Goal: Task Accomplishment & Management: Manage account settings

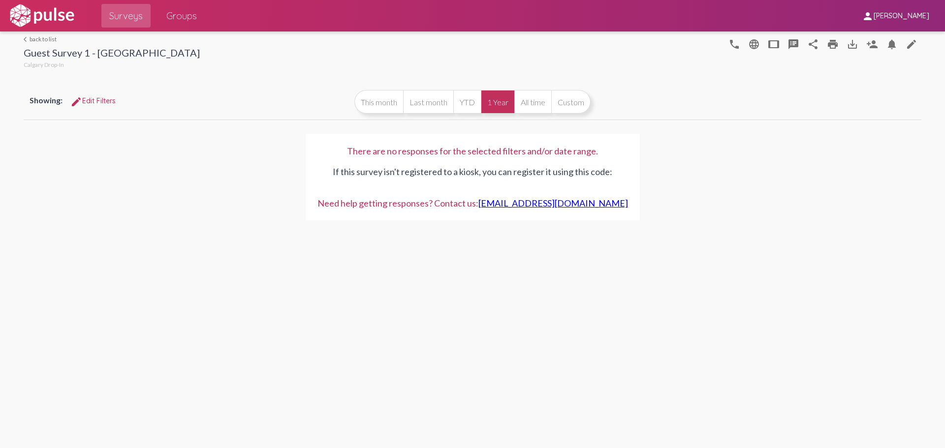
click at [45, 38] on link "arrow_back_ios back to list" at bounding box center [112, 38] width 176 height 7
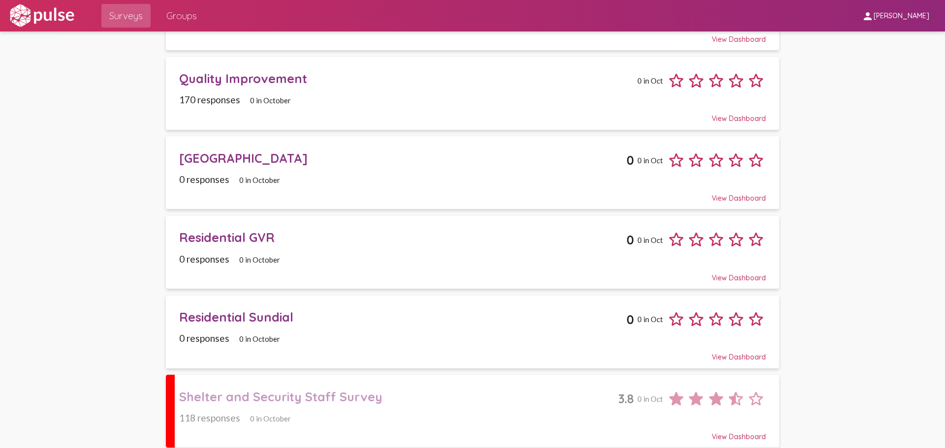
scroll to position [611, 0]
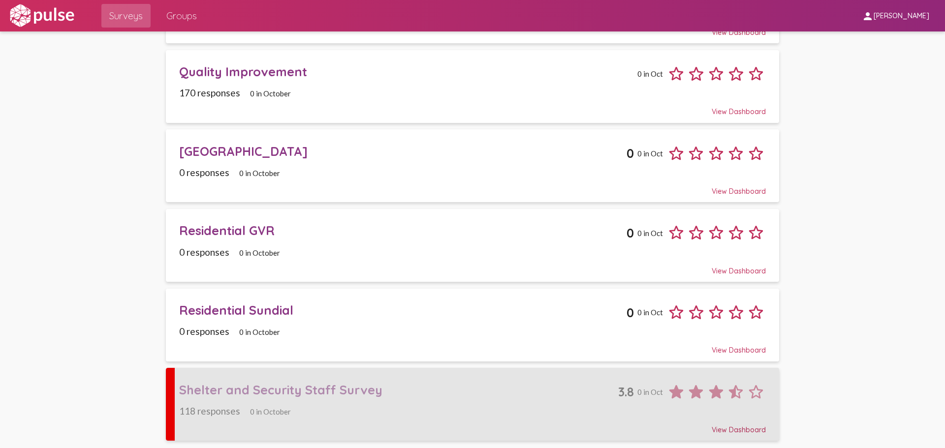
click at [505, 381] on div "Shelter and Security Staff Survey 3.8 0 in Oct" at bounding box center [472, 388] width 587 height 27
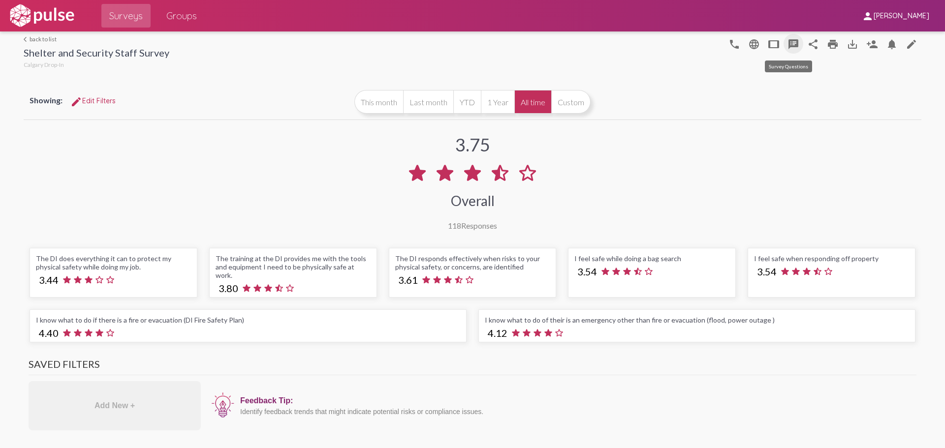
click at [788, 49] on mat-icon "speaker_notes" at bounding box center [794, 44] width 12 height 12
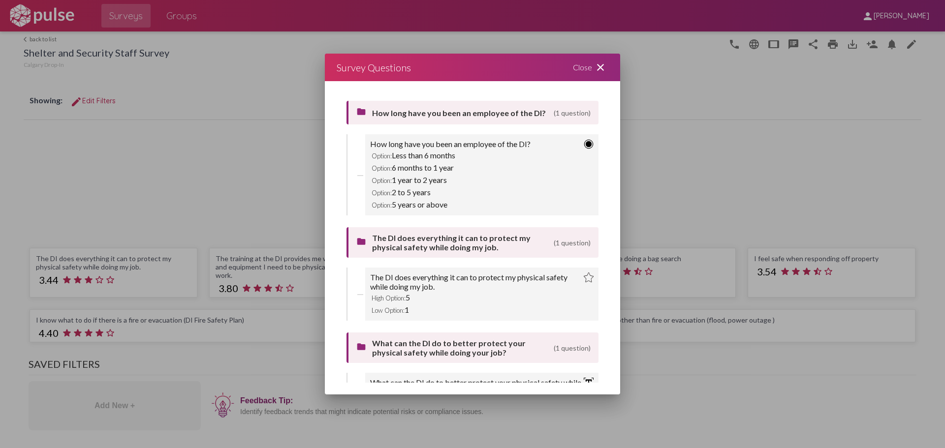
click at [602, 67] on mat-icon "close" at bounding box center [601, 68] width 12 height 12
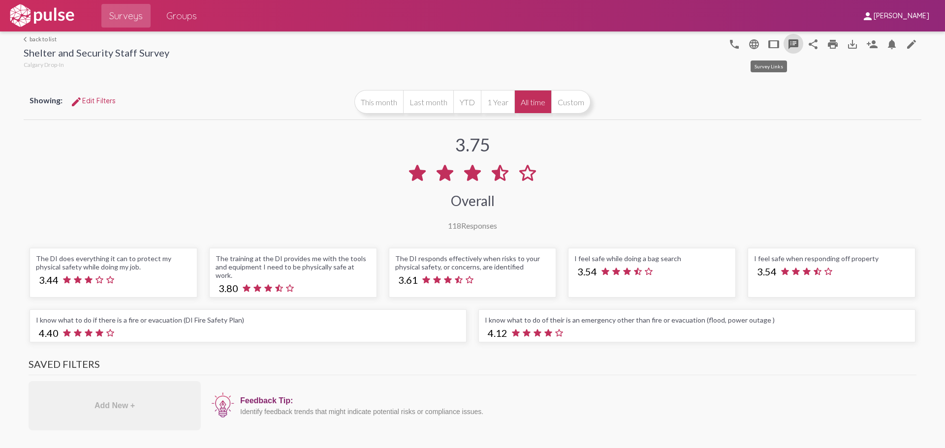
click at [769, 44] on mat-icon "tablet" at bounding box center [774, 44] width 12 height 12
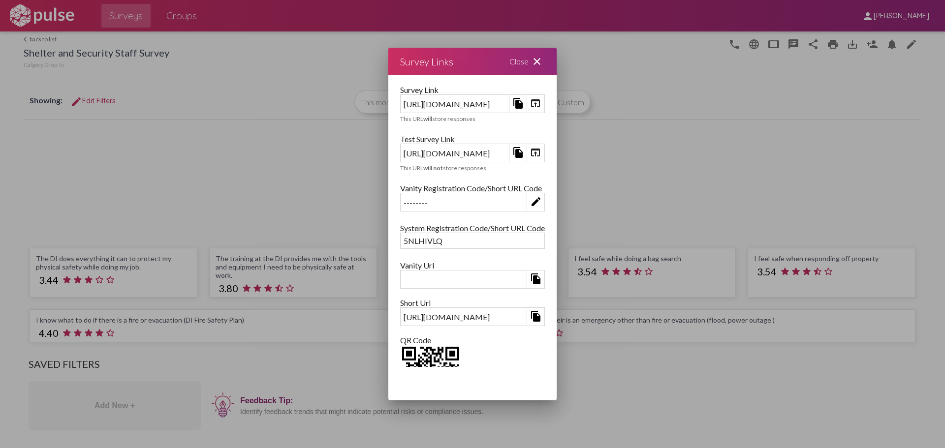
click at [544, 111] on link "open_in_browser" at bounding box center [536, 104] width 18 height 18
click at [541, 154] on mat-icon "open_in_browser" at bounding box center [536, 153] width 12 height 12
click at [557, 58] on div "Close close" at bounding box center [527, 62] width 59 height 28
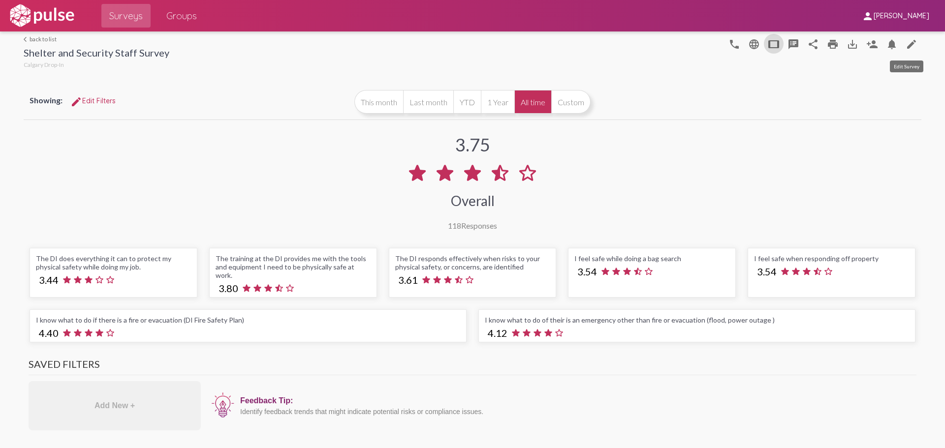
click at [906, 41] on mat-icon "edit" at bounding box center [912, 44] width 12 height 12
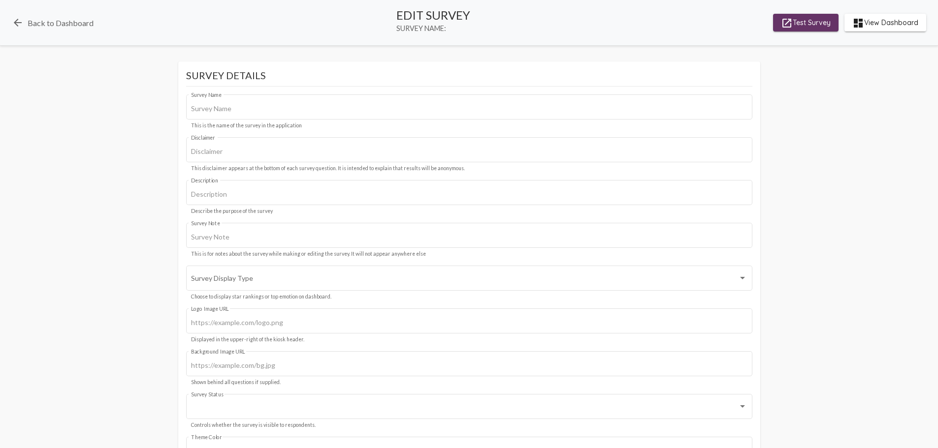
type input "Shelter and Security Staff Survey"
type input "This survey is about physical safety for shelter and security staff. We value y…"
type input "#c12f5c"
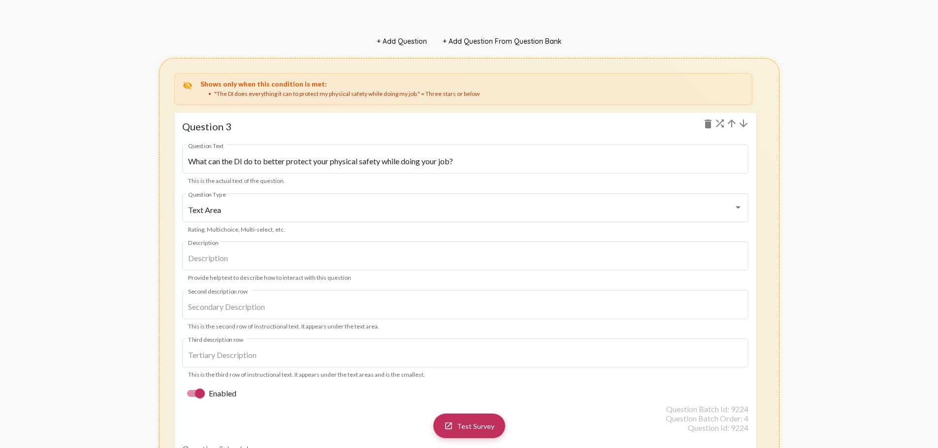
scroll to position [2166, 0]
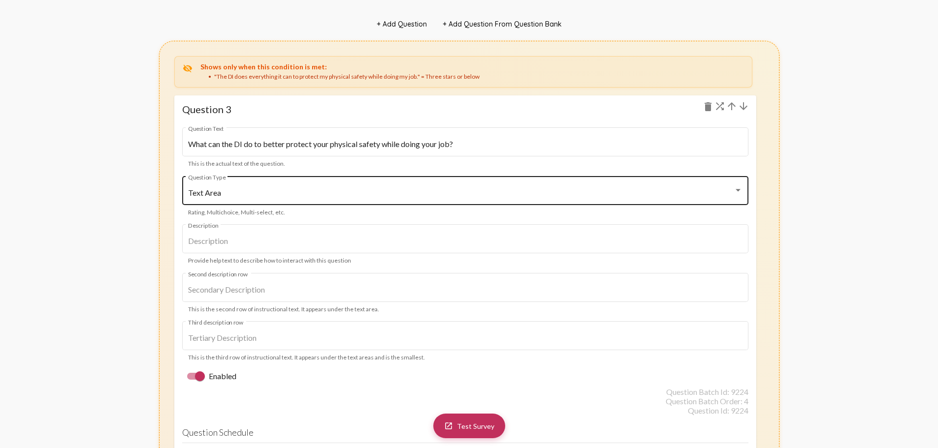
click at [567, 198] on div "Text Area Question Type" at bounding box center [465, 189] width 554 height 31
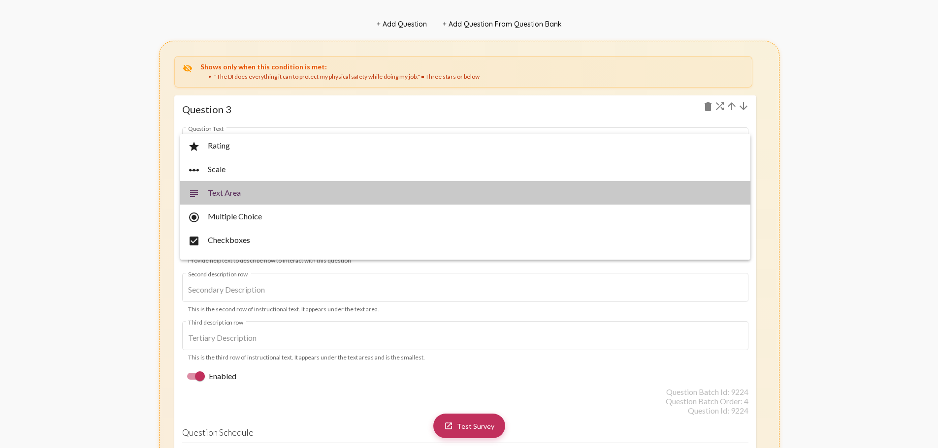
click at [567, 198] on span "subject Text Area" at bounding box center [465, 193] width 554 height 24
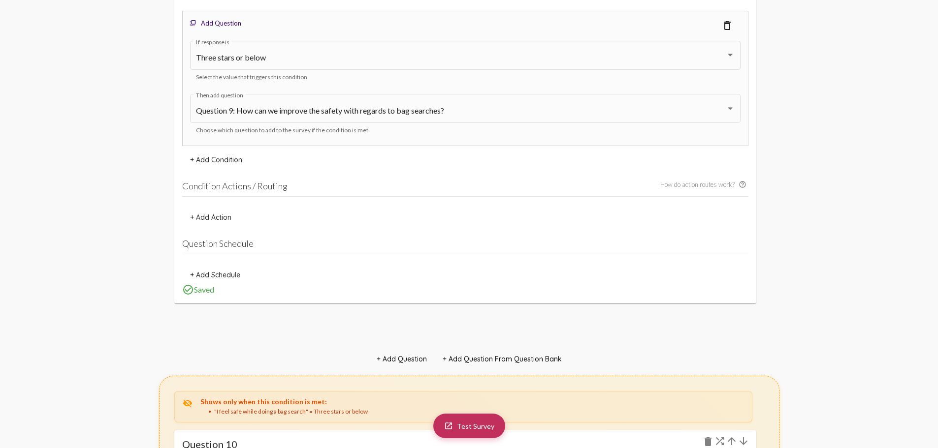
scroll to position [6596, 0]
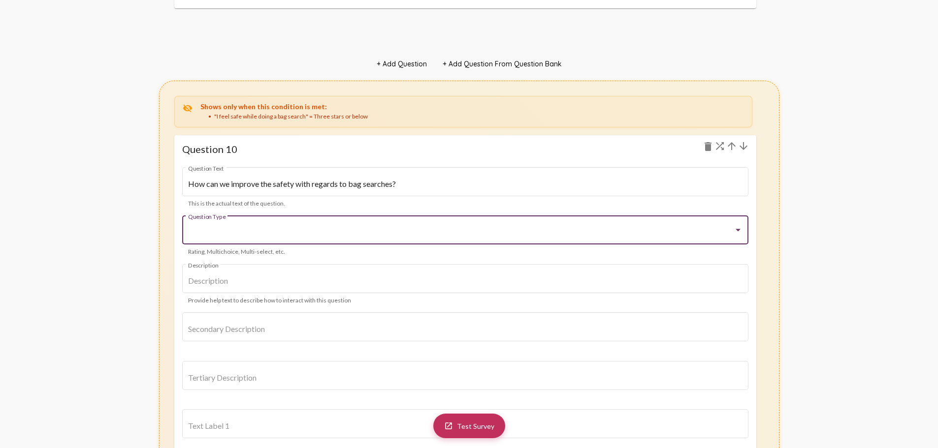
click at [593, 235] on div at bounding box center [460, 232] width 545 height 9
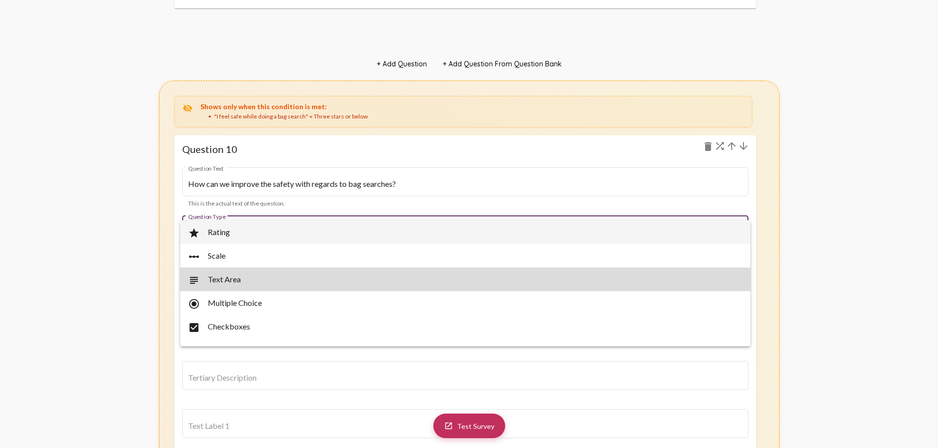
click at [566, 285] on span "subject Text Area" at bounding box center [465, 280] width 554 height 24
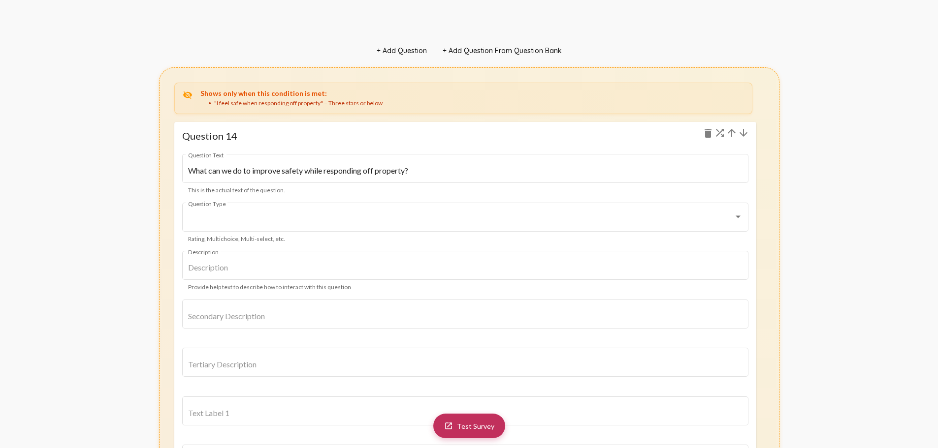
scroll to position [9106, 0]
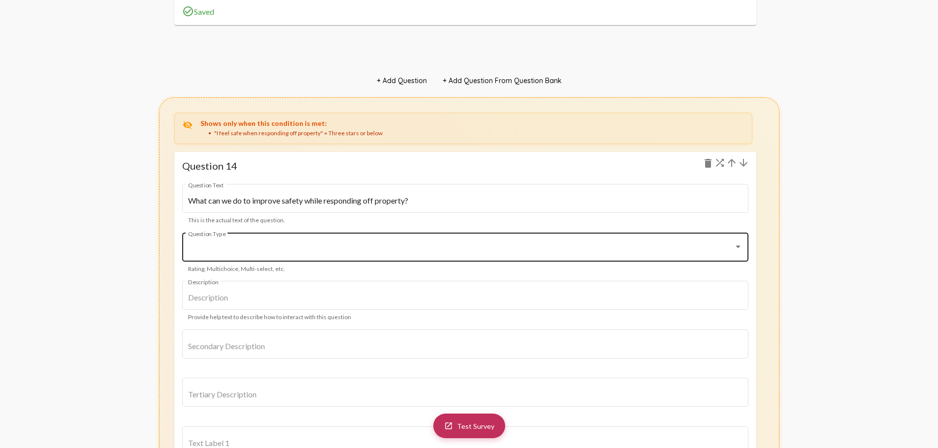
click at [571, 254] on div "Question Type" at bounding box center [465, 246] width 554 height 31
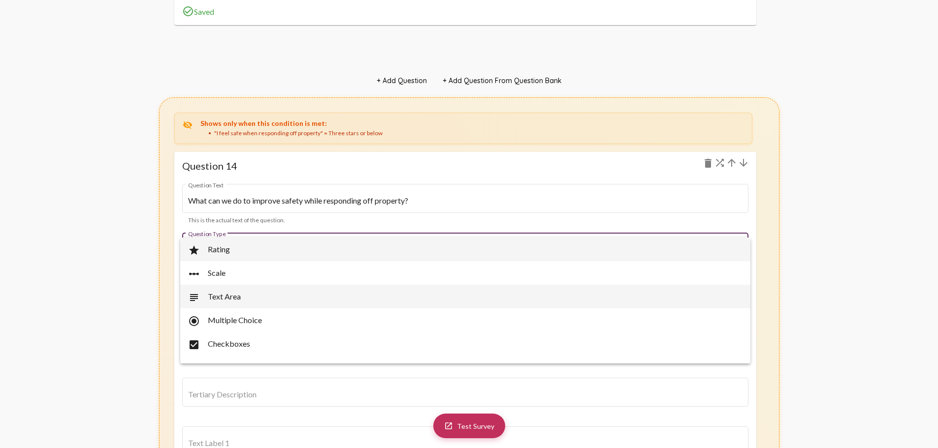
click at [553, 299] on span "subject Text Area" at bounding box center [465, 297] width 554 height 24
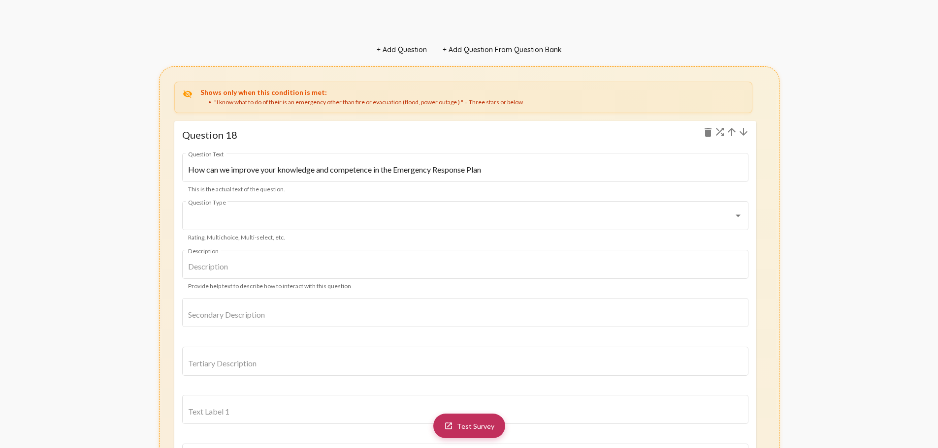
scroll to position [11666, 0]
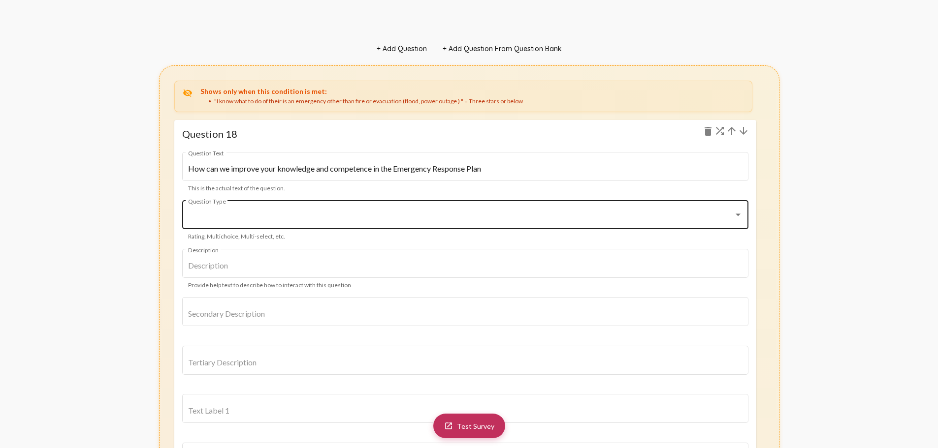
click at [592, 223] on div "Question Type" at bounding box center [465, 213] width 554 height 31
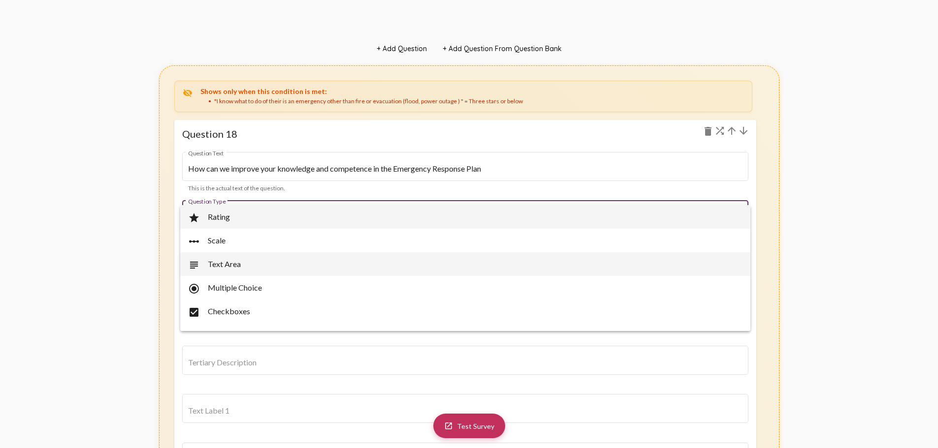
click at [582, 261] on span "subject Text Area" at bounding box center [465, 265] width 554 height 24
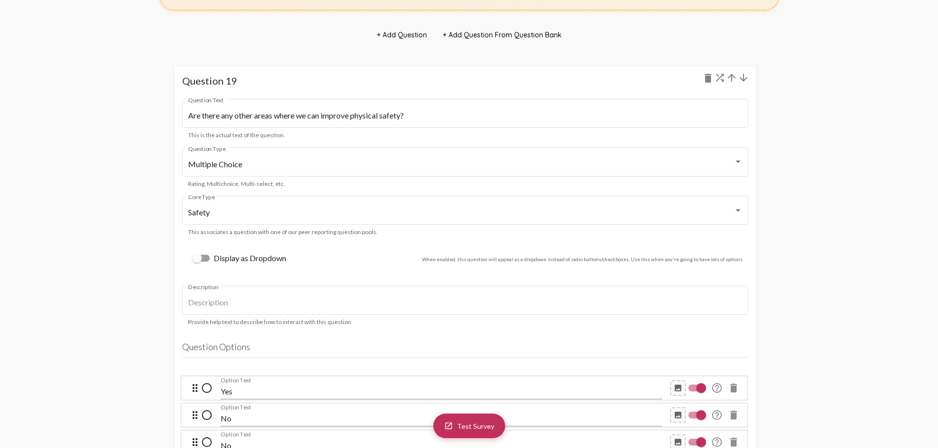
scroll to position [12306, 0]
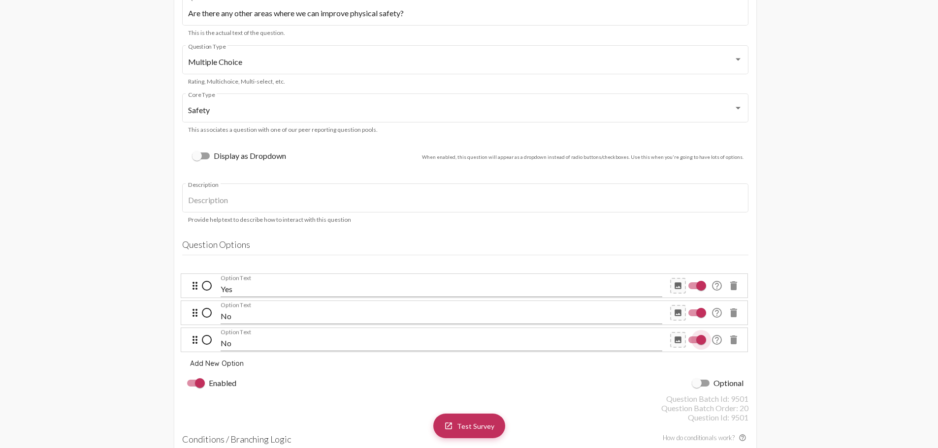
click at [698, 338] on div at bounding box center [701, 340] width 10 height 10
click at [693, 344] on input "checkbox" at bounding box center [693, 344] width 0 height 0
checkbox input "false"
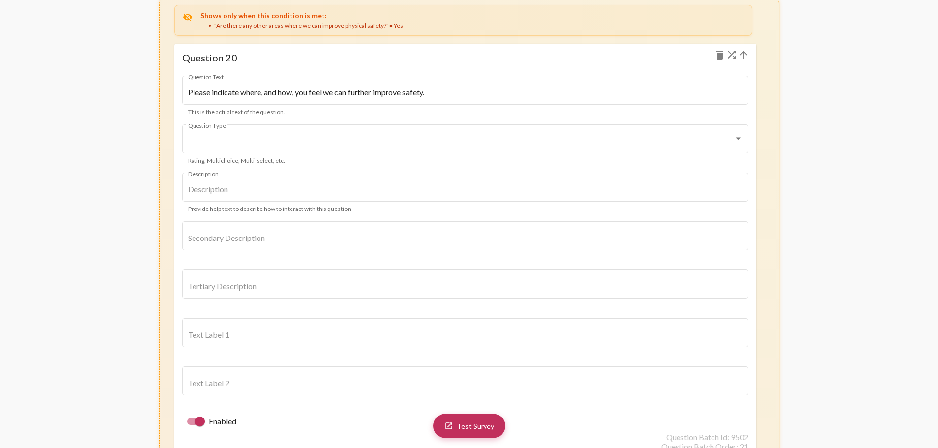
scroll to position [13142, 0]
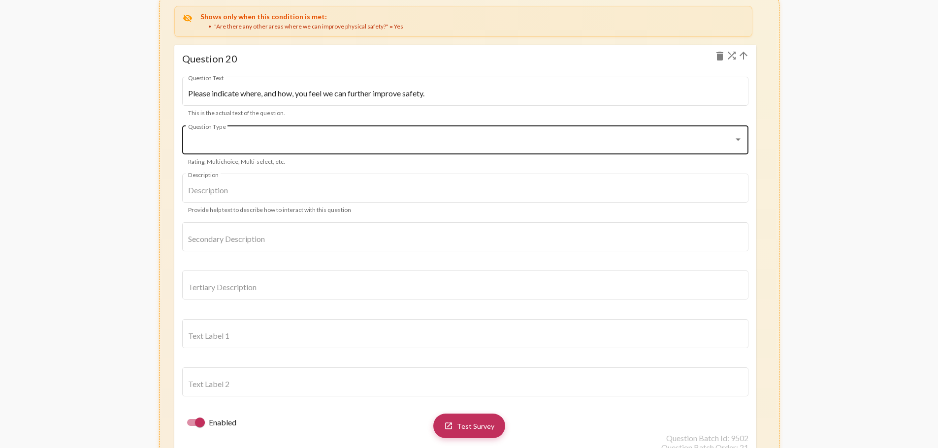
click at [528, 138] on div at bounding box center [460, 142] width 545 height 9
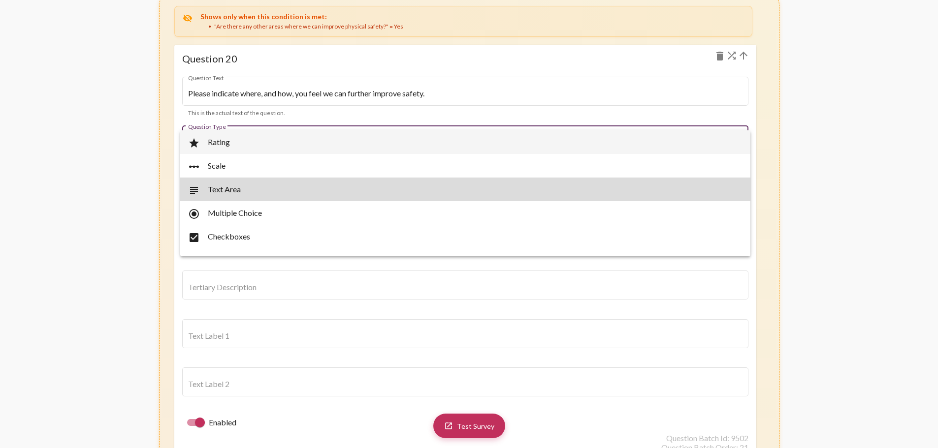
click at [509, 186] on span "subject Text Area" at bounding box center [465, 190] width 554 height 24
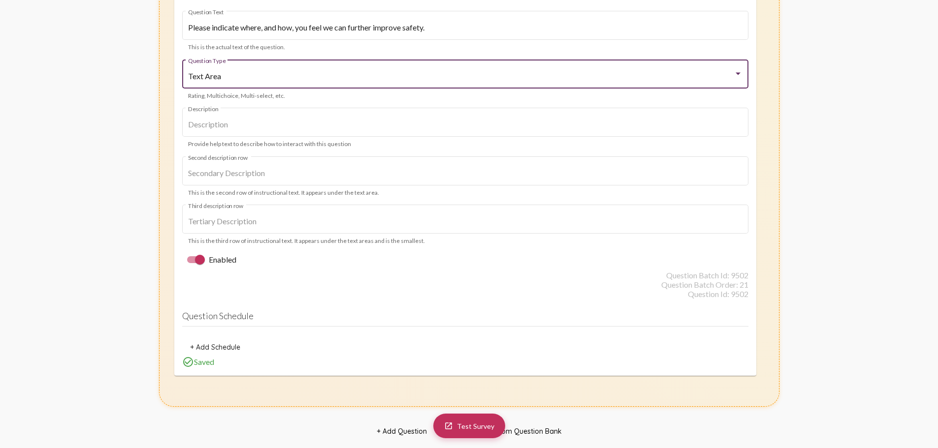
scroll to position [13356, 0]
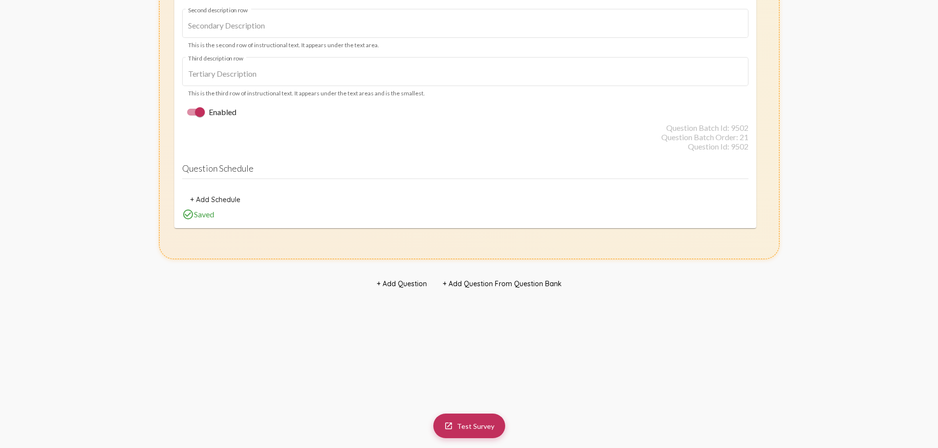
click at [419, 283] on span "+ Add Question" at bounding box center [402, 284] width 50 height 9
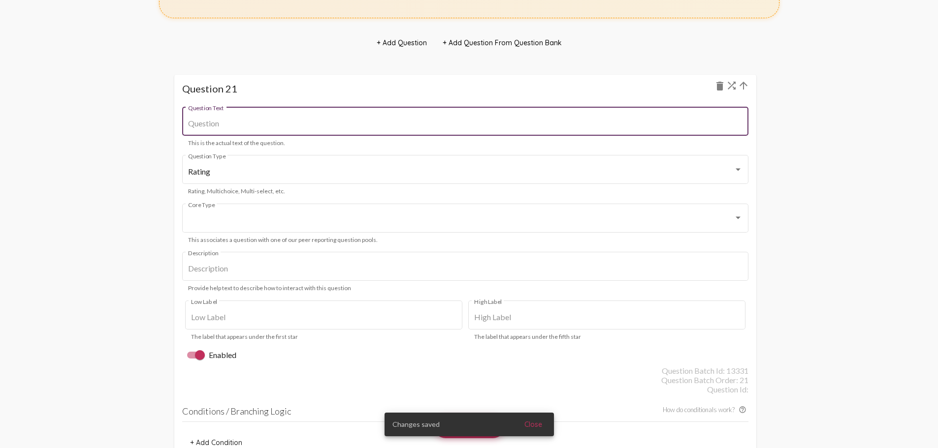
scroll to position [13602, 0]
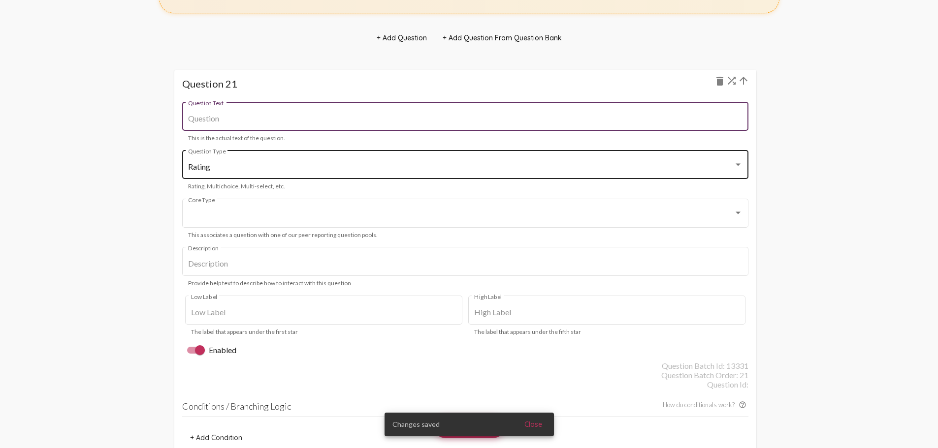
click at [464, 172] on div "Rating Question Type" at bounding box center [465, 163] width 554 height 31
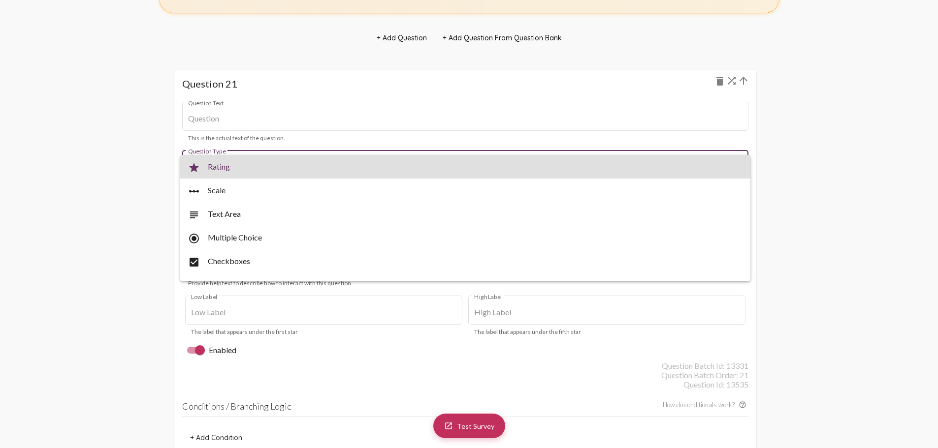
click at [464, 172] on span "star Rating" at bounding box center [465, 167] width 554 height 24
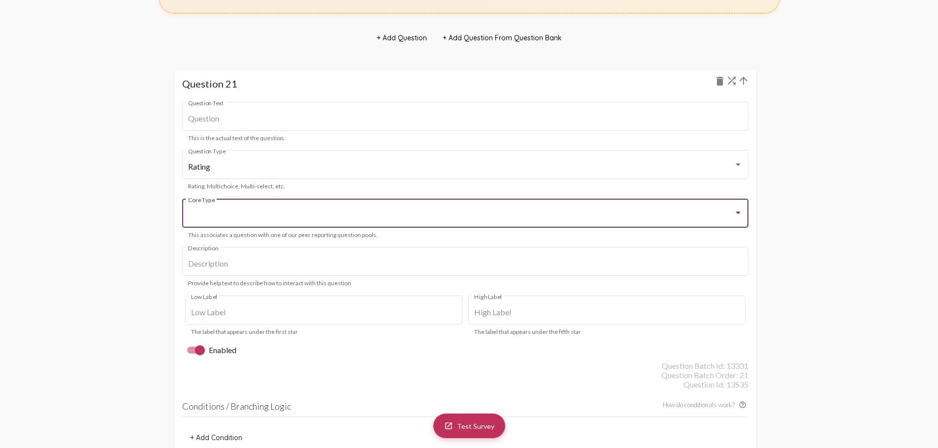
click at [469, 216] on div at bounding box center [460, 215] width 545 height 9
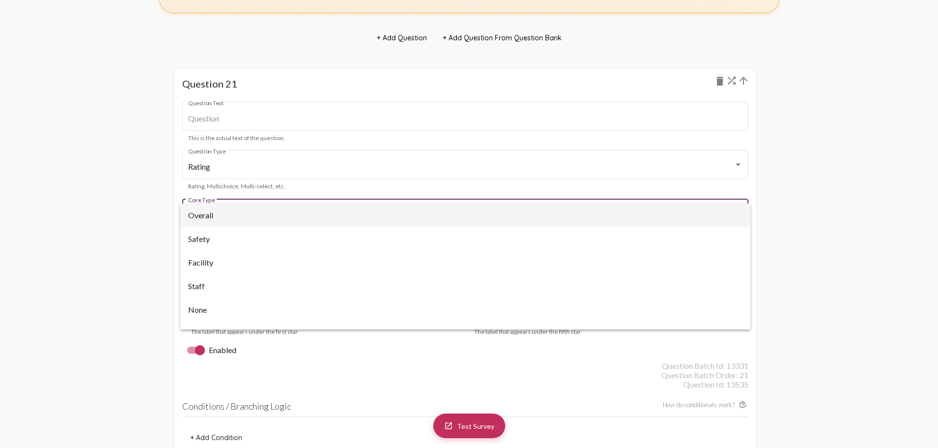
click at [469, 216] on span "Overall" at bounding box center [465, 216] width 554 height 24
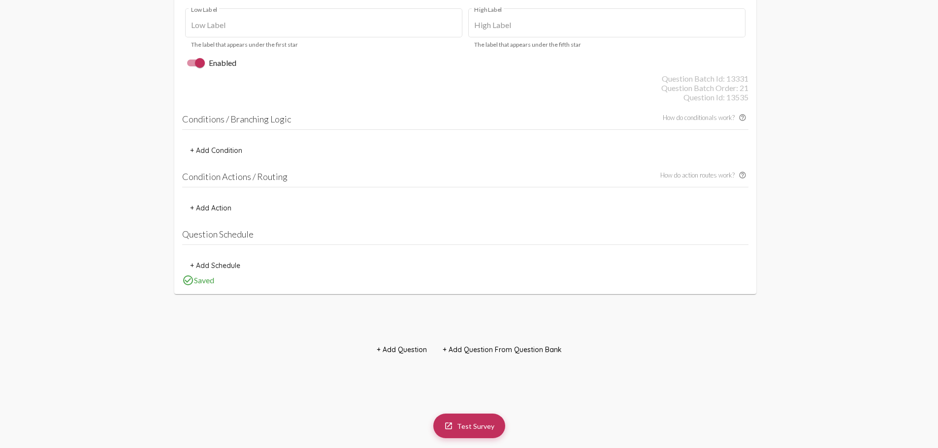
scroll to position [13898, 0]
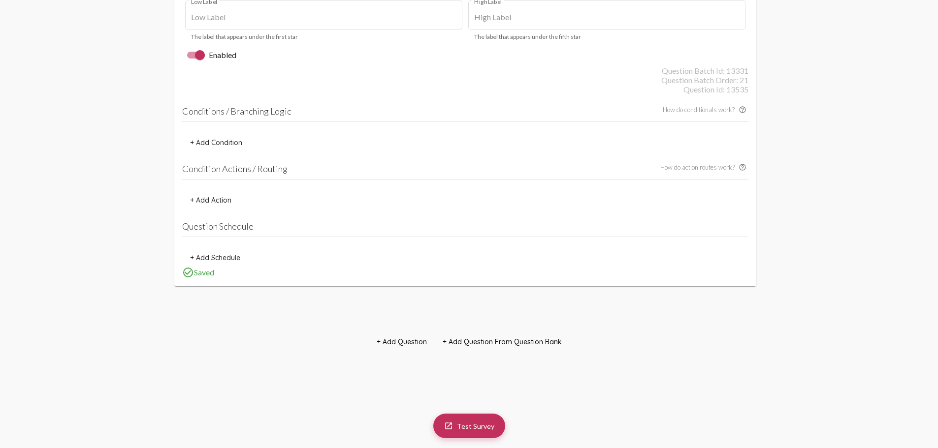
click at [222, 204] on span "+ Add Action" at bounding box center [210, 200] width 41 height 9
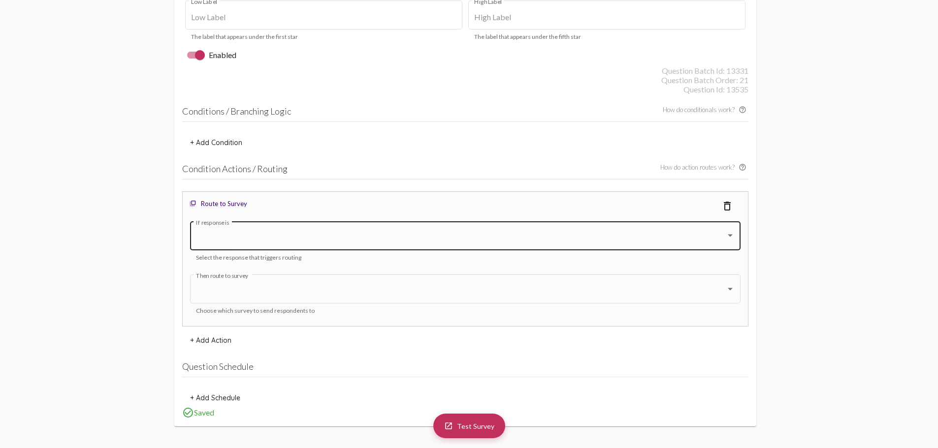
click at [381, 242] on div at bounding box center [461, 238] width 530 height 9
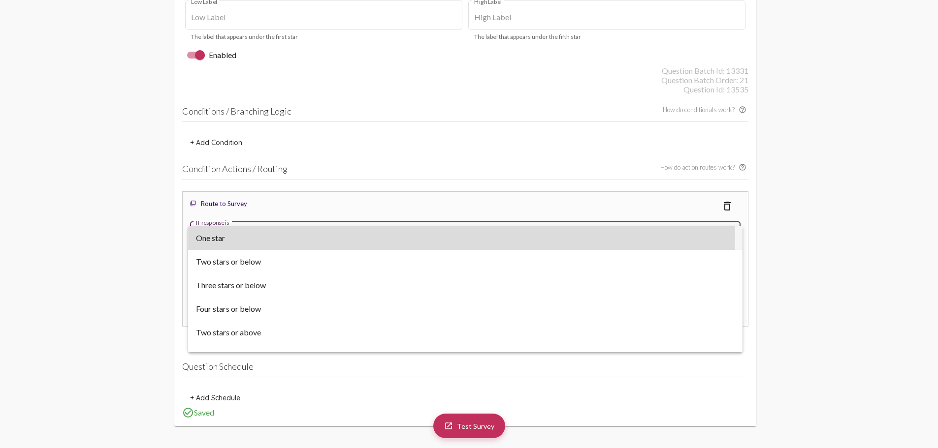
click at [381, 242] on span "One star" at bounding box center [465, 238] width 538 height 24
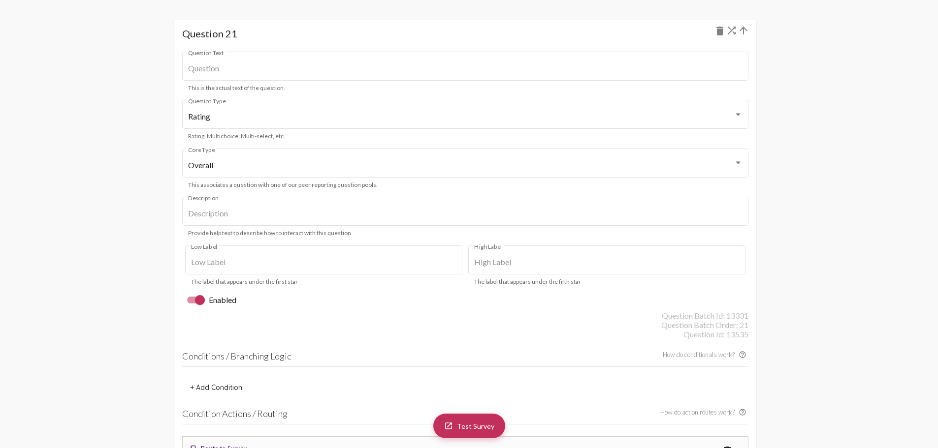
scroll to position [13651, 0]
click at [716, 33] on mat-icon "delete" at bounding box center [720, 32] width 12 height 12
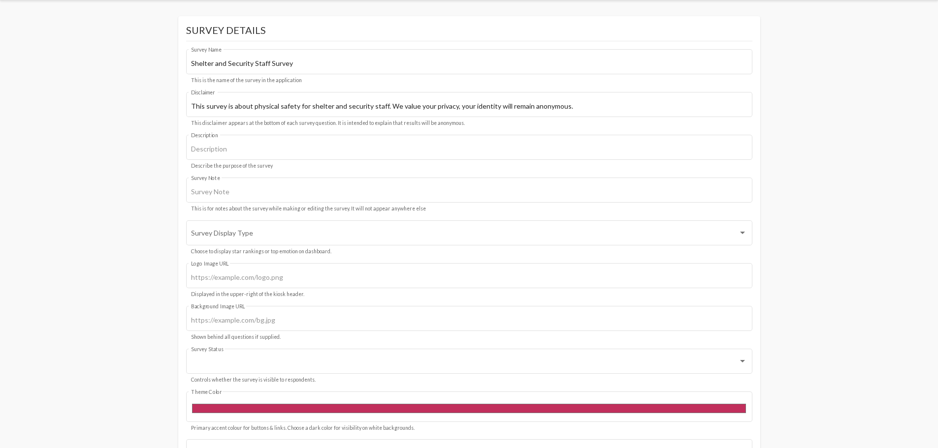
scroll to position [0, 0]
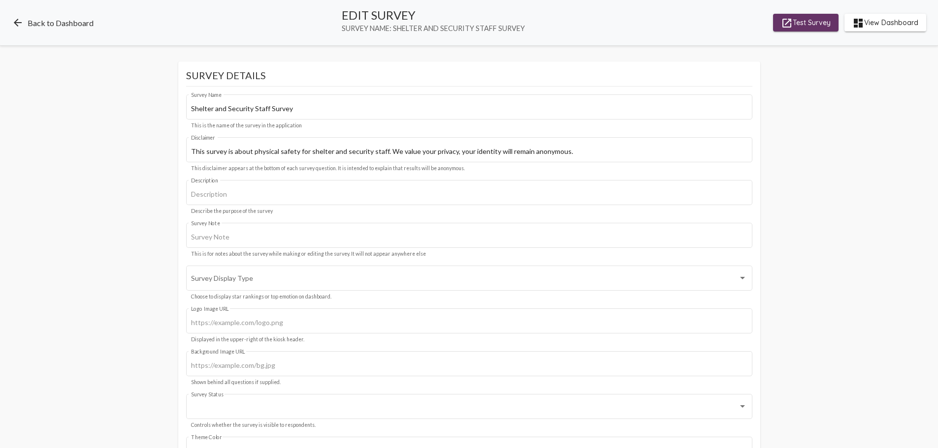
click at [70, 27] on link "arrow_back Back to Dashboard" at bounding box center [53, 23] width 82 height 12
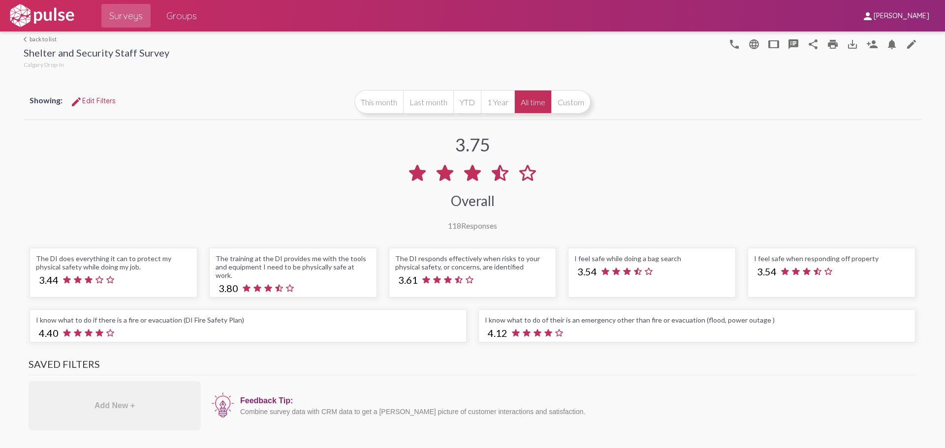
click at [42, 38] on link "arrow_back_ios back to list" at bounding box center [97, 38] width 146 height 7
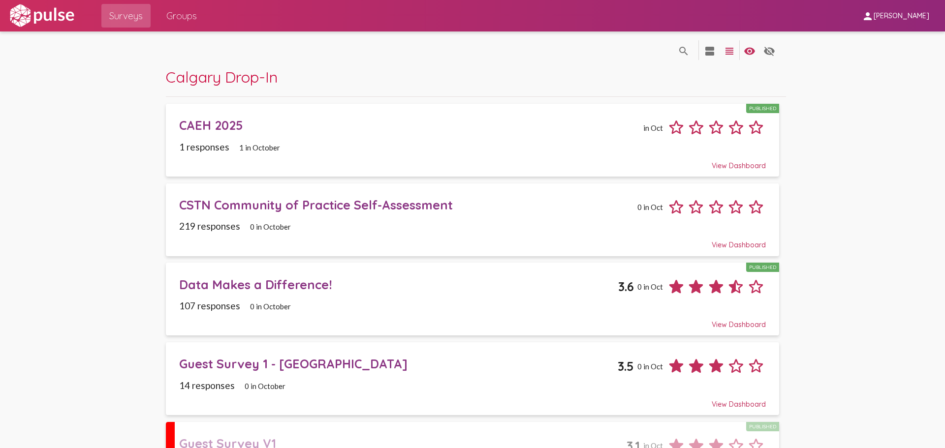
click at [356, 126] on div "CAEH 2025" at bounding box center [409, 125] width 461 height 15
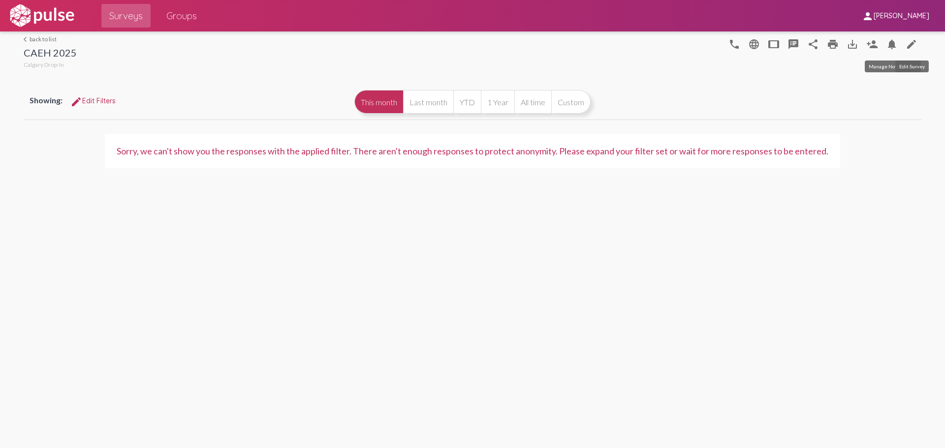
click at [917, 41] on mat-icon "edit" at bounding box center [912, 44] width 12 height 12
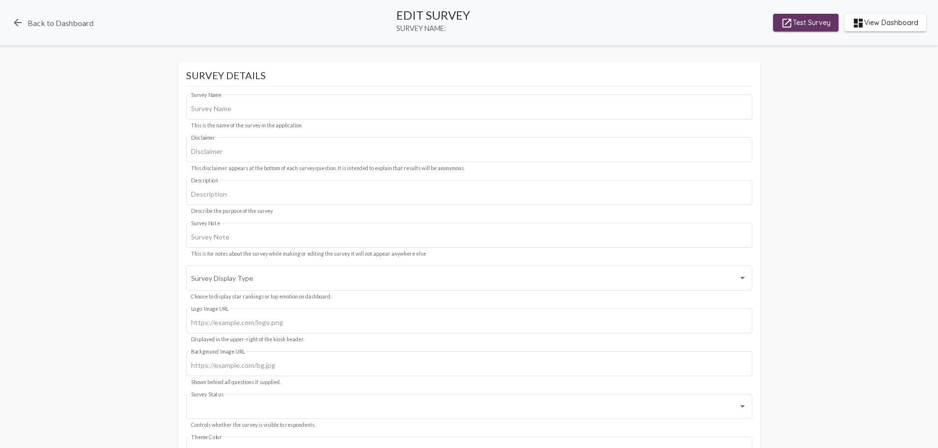
type input "CAEH 2025"
type input "We value your privacy, your identity will remain anonymous."
type input "#2f75c1"
click at [63, 16] on div "arrow_back Back to Dashboard Edit Survey Survey Name: CAEH 2025 launch Test Sur…" at bounding box center [469, 23] width 938 height 46
click at [69, 26] on link "arrow_back Back to Dashboard" at bounding box center [53, 23] width 82 height 12
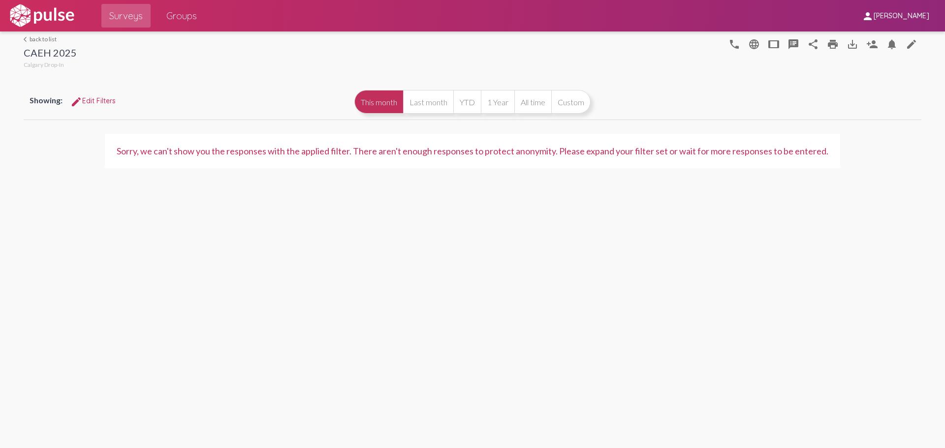
click at [55, 34] on div "arrow_back_ios back to list CAEH 2025 [GEOGRAPHIC_DATA] Drop-In phone language …" at bounding box center [473, 51] width 898 height 39
click at [55, 36] on link "arrow_back_ios back to list" at bounding box center [50, 38] width 53 height 7
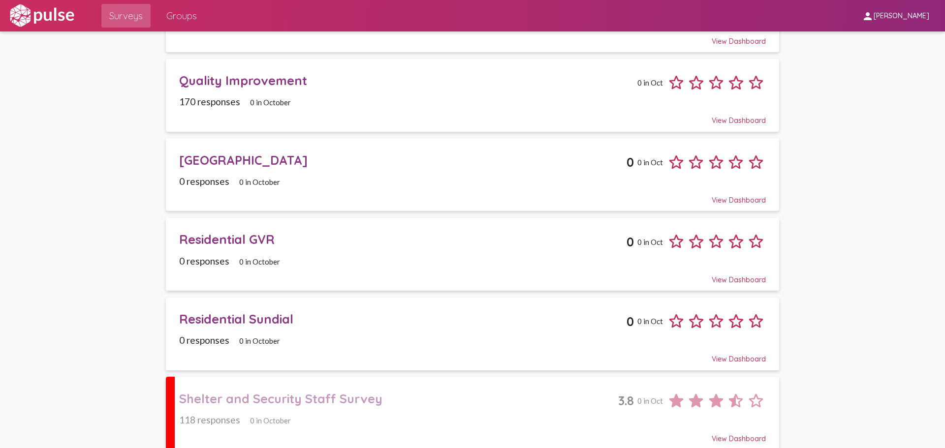
scroll to position [611, 0]
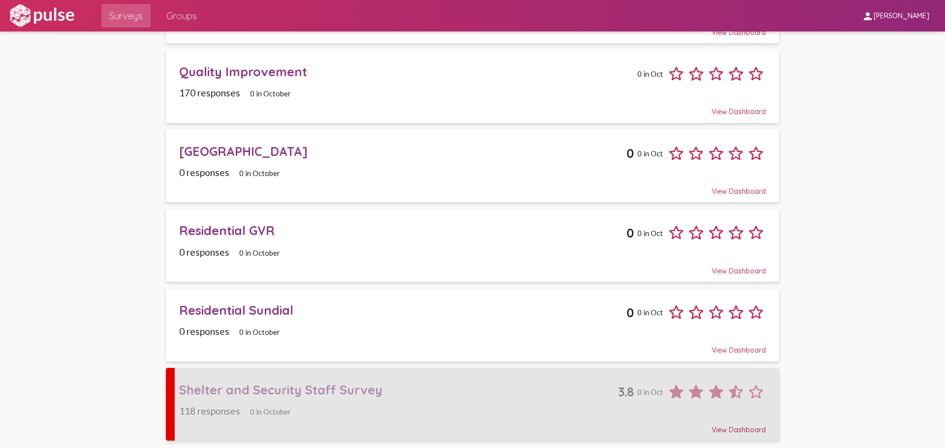
click at [494, 389] on div "Shelter and Security Staff Survey" at bounding box center [398, 389] width 439 height 15
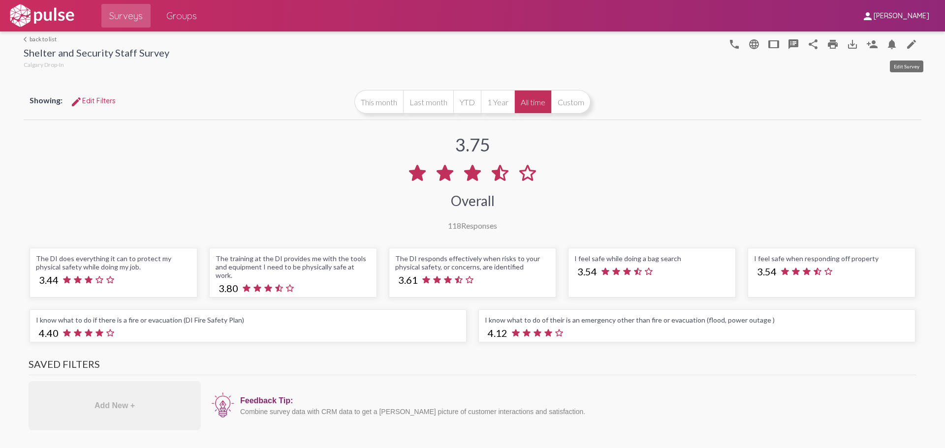
click at [908, 44] on mat-icon "edit" at bounding box center [912, 44] width 12 height 12
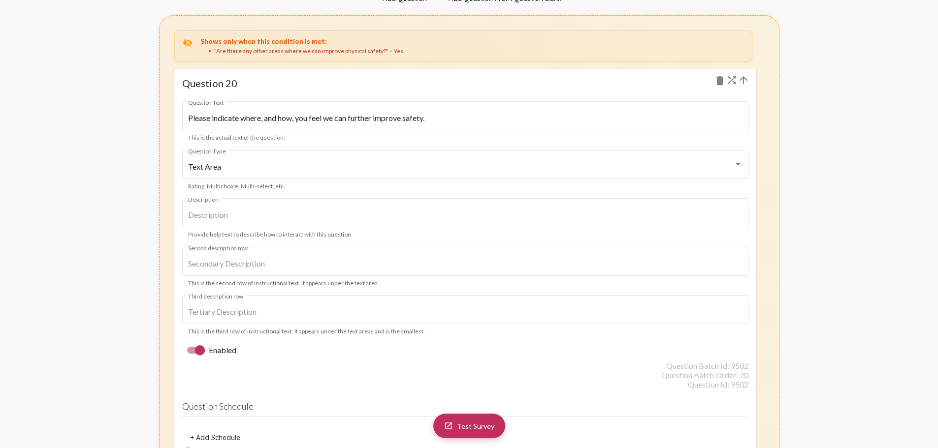
scroll to position [13329, 0]
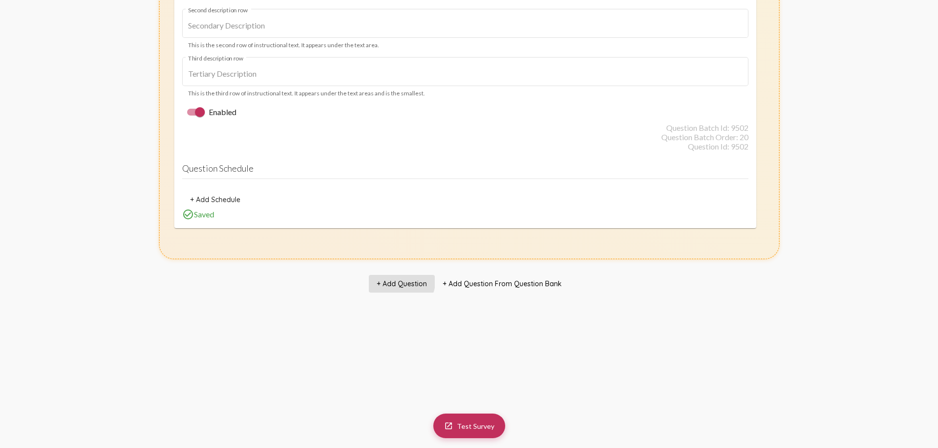
click at [402, 282] on span "+ Add Question" at bounding box center [402, 284] width 50 height 9
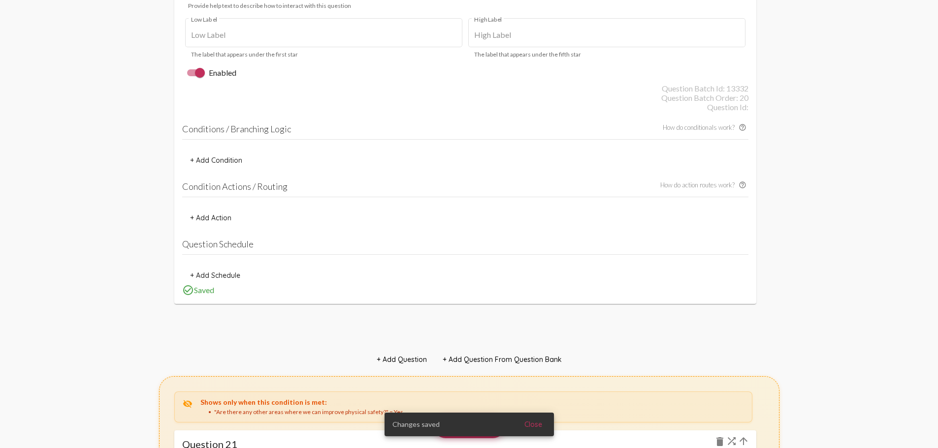
scroll to position [12946, 0]
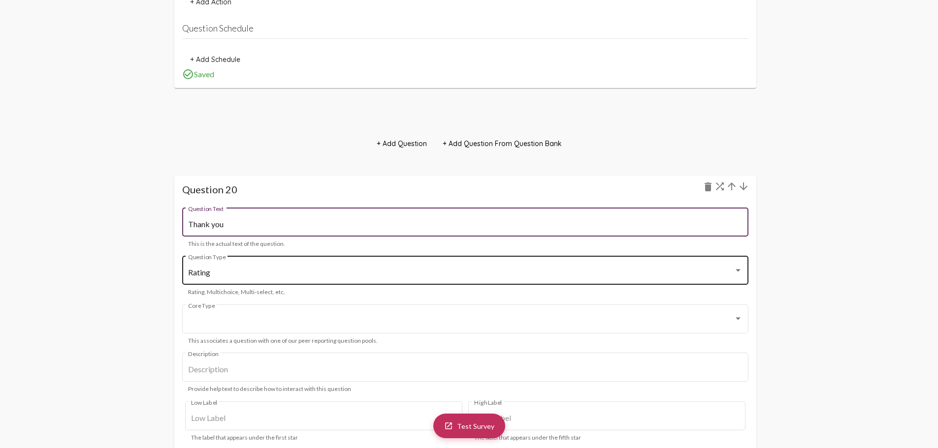
type input "Thank you"
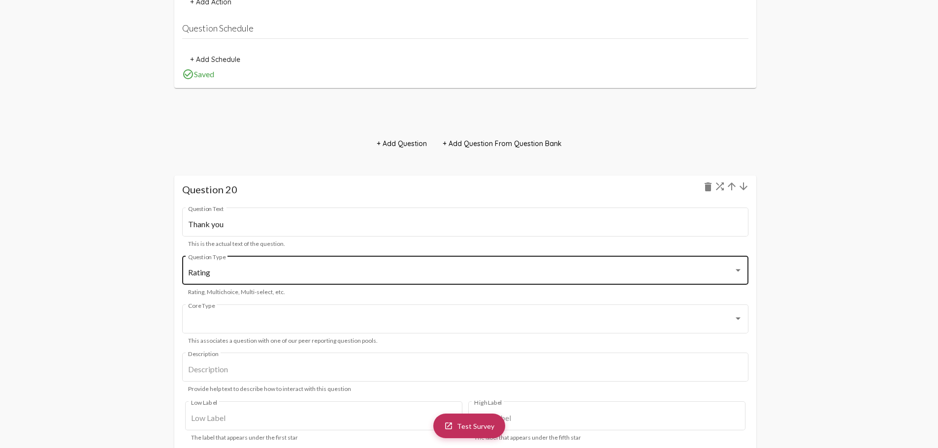
click at [542, 278] on div "Rating Question Type" at bounding box center [465, 269] width 554 height 31
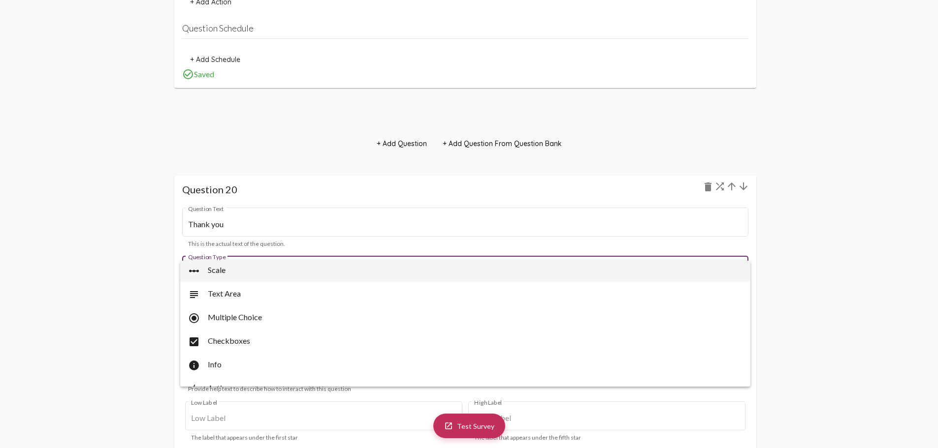
scroll to position [39, 0]
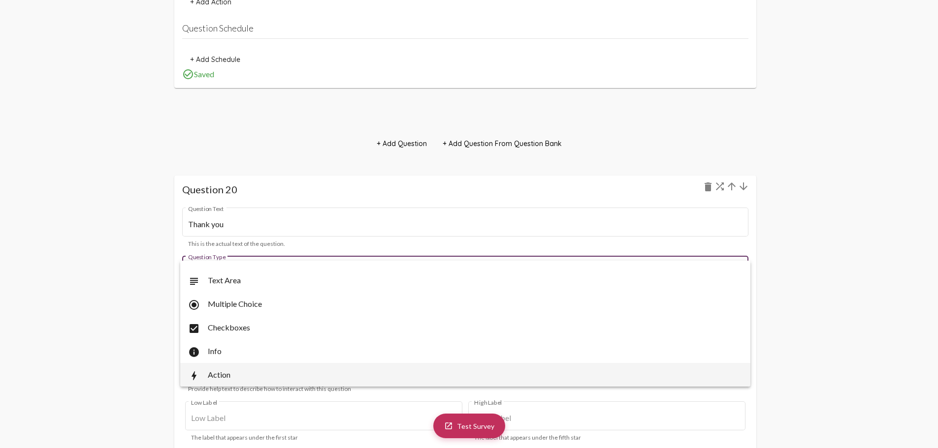
click at [385, 374] on span "bolt Action" at bounding box center [465, 375] width 554 height 24
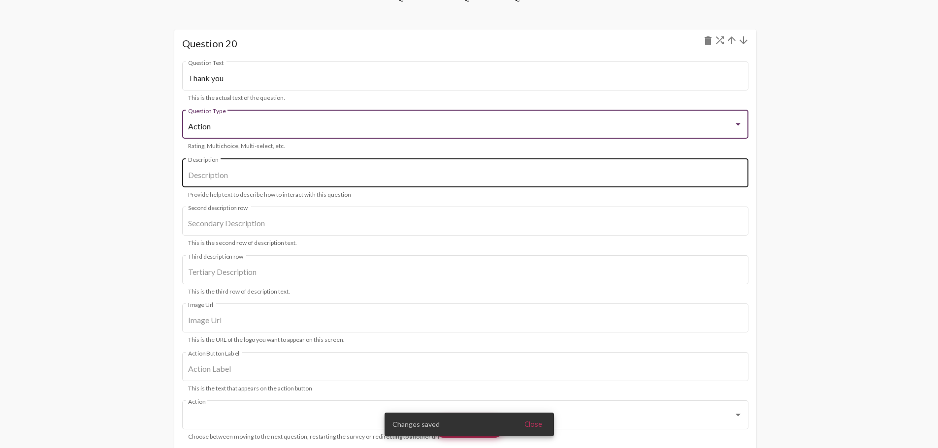
scroll to position [13142, 0]
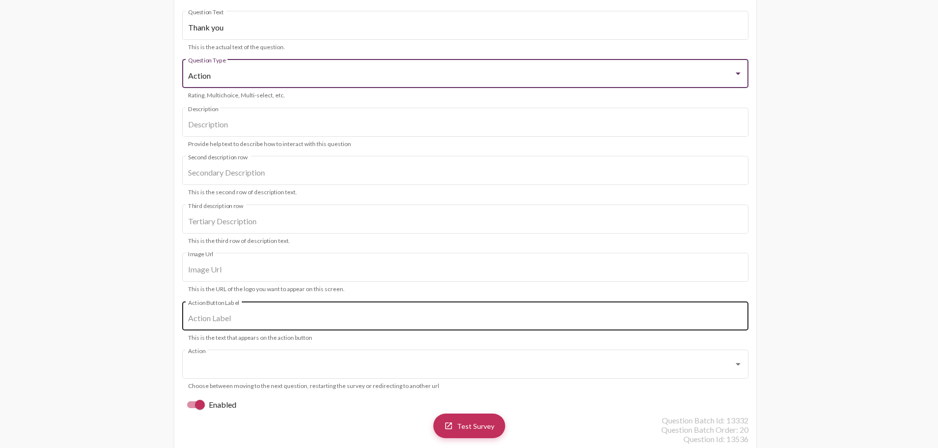
click at [439, 328] on div "Action Button Label" at bounding box center [465, 315] width 554 height 31
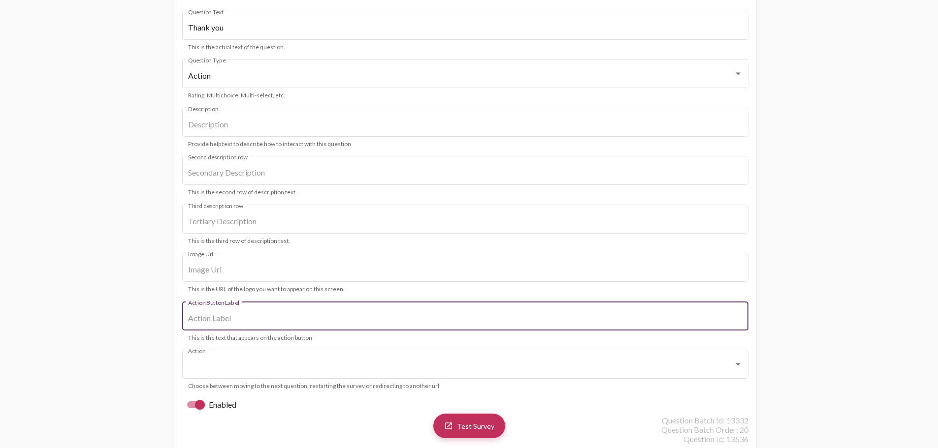
click at [444, 318] on input "Action Button Label" at bounding box center [465, 318] width 554 height 9
type input "Finish"
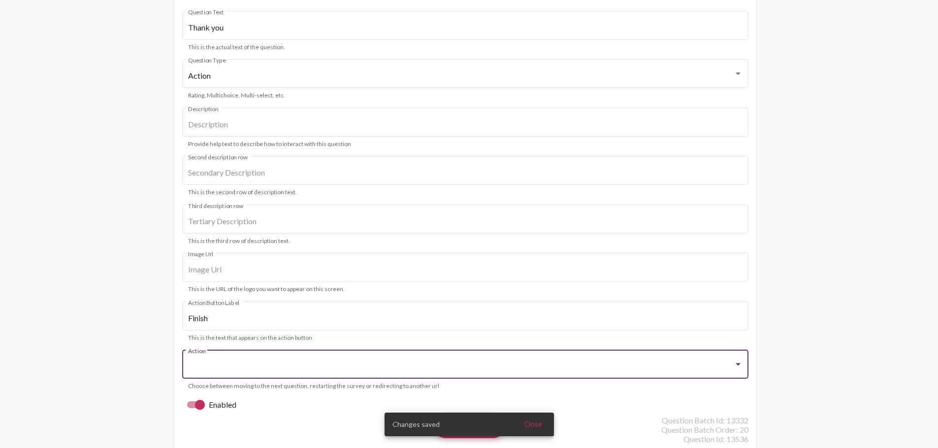
click at [488, 368] on div at bounding box center [460, 366] width 545 height 9
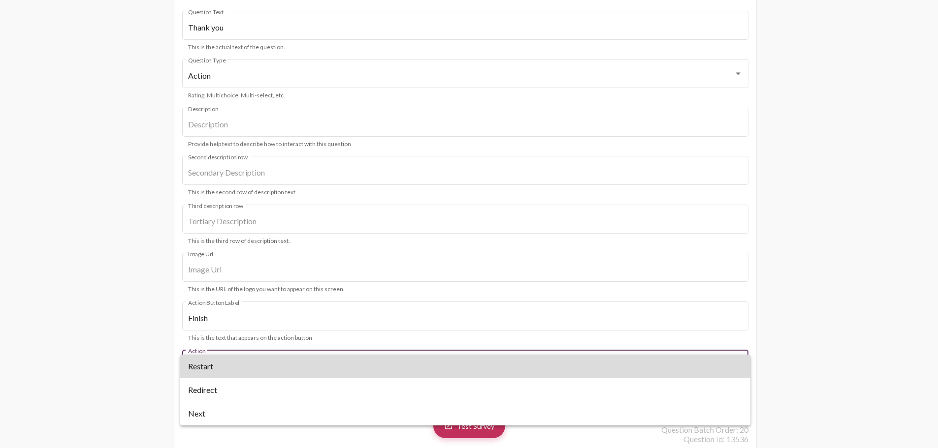
click at [477, 375] on span "Restart" at bounding box center [465, 367] width 554 height 24
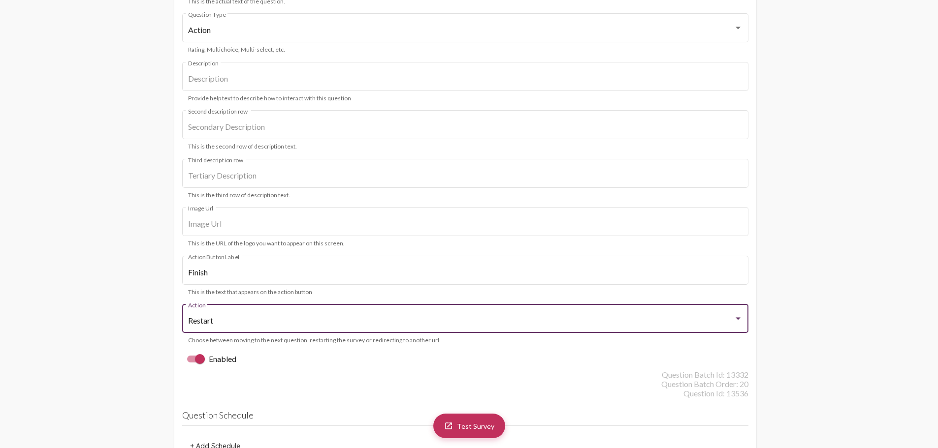
scroll to position [13044, 0]
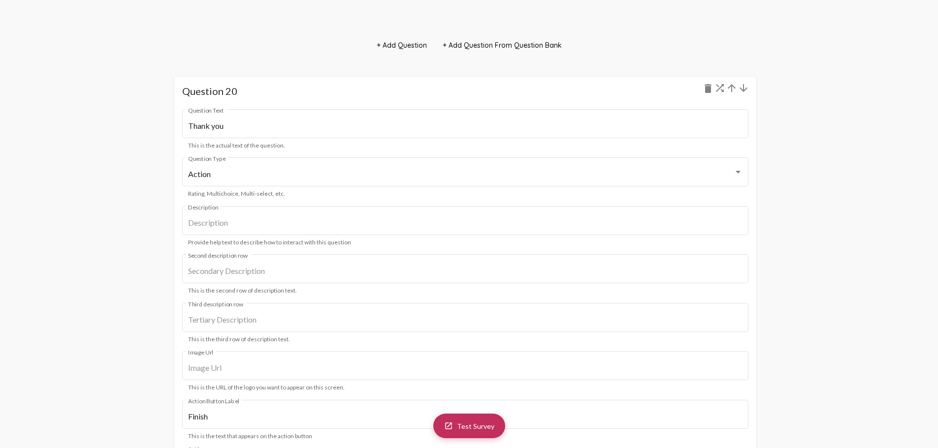
click at [742, 91] on mat-icon "arrow_downward" at bounding box center [743, 88] width 12 height 12
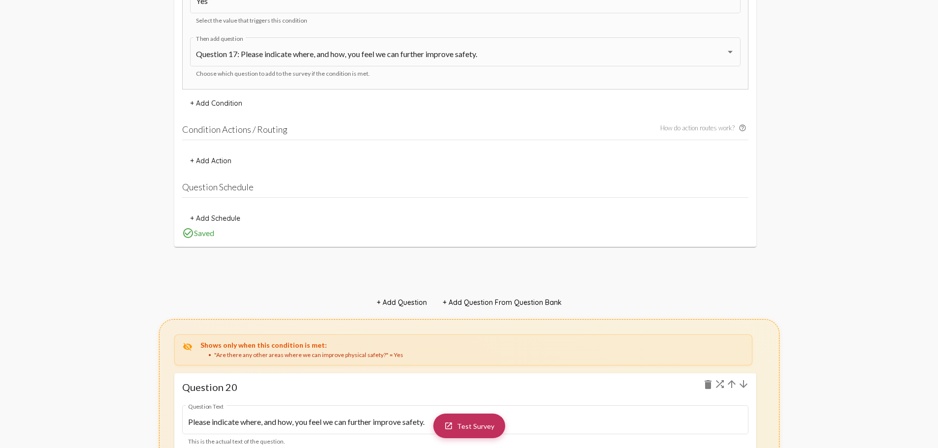
scroll to position [12630, 0]
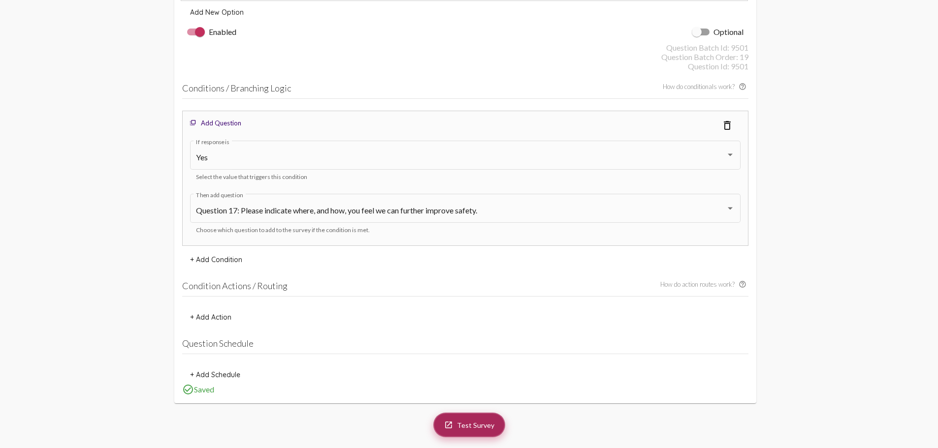
click at [459, 427] on span "Test Survey" at bounding box center [475, 425] width 37 height 8
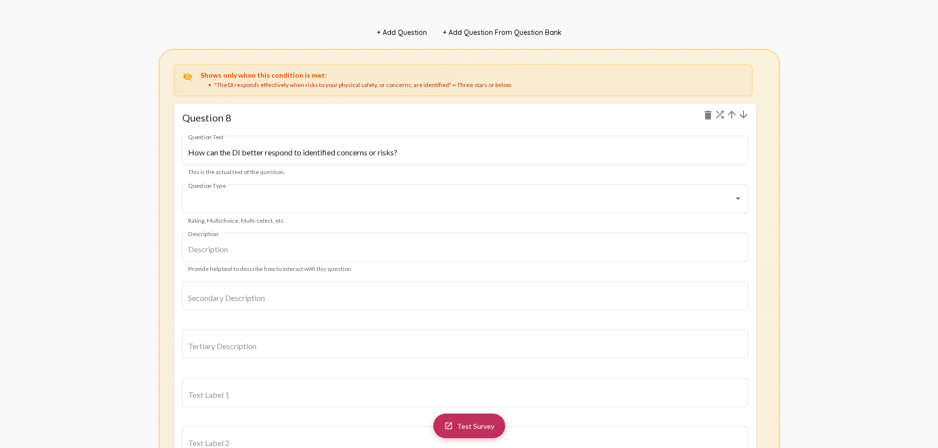
scroll to position [5267, 0]
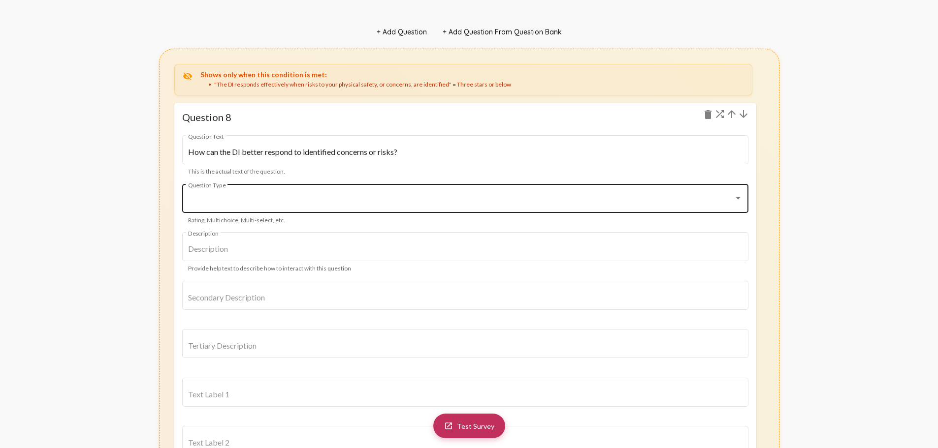
click at [588, 202] on div at bounding box center [460, 200] width 545 height 9
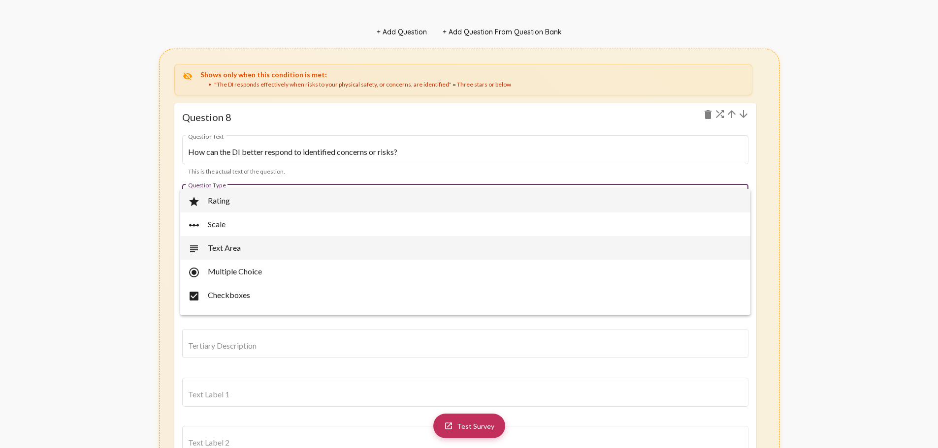
click at [562, 249] on span "subject Text Area" at bounding box center [465, 248] width 554 height 24
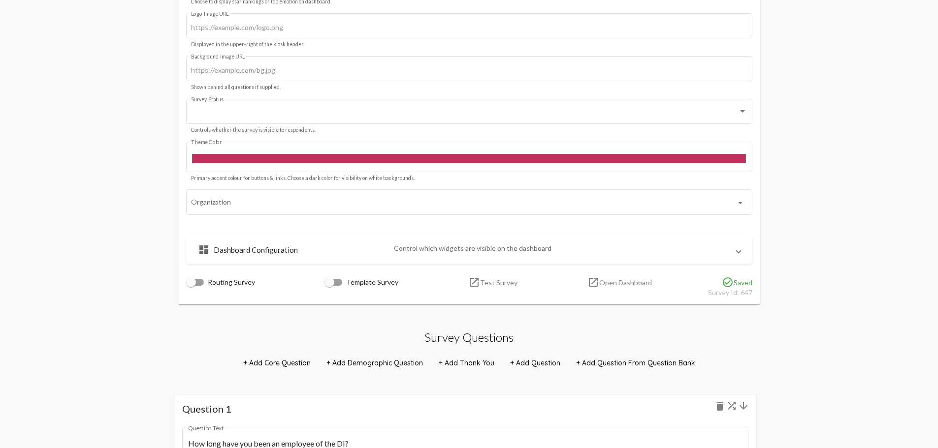
scroll to position [0, 0]
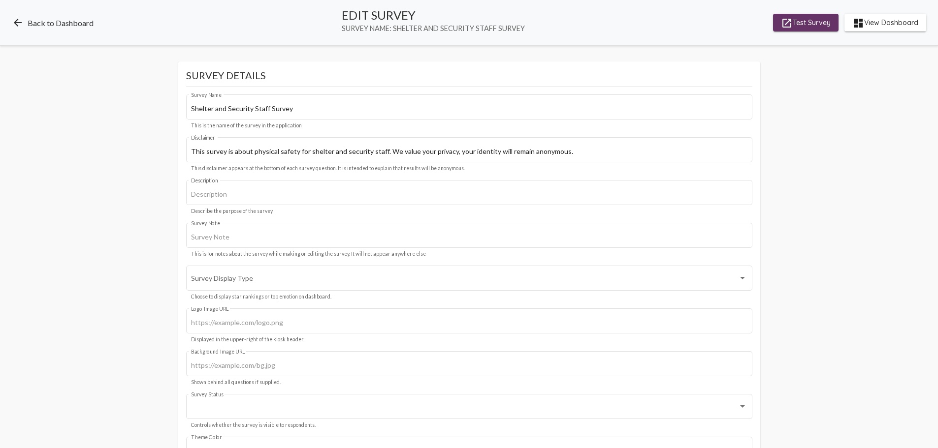
click at [39, 21] on link "arrow_back Back to Dashboard" at bounding box center [53, 23] width 82 height 12
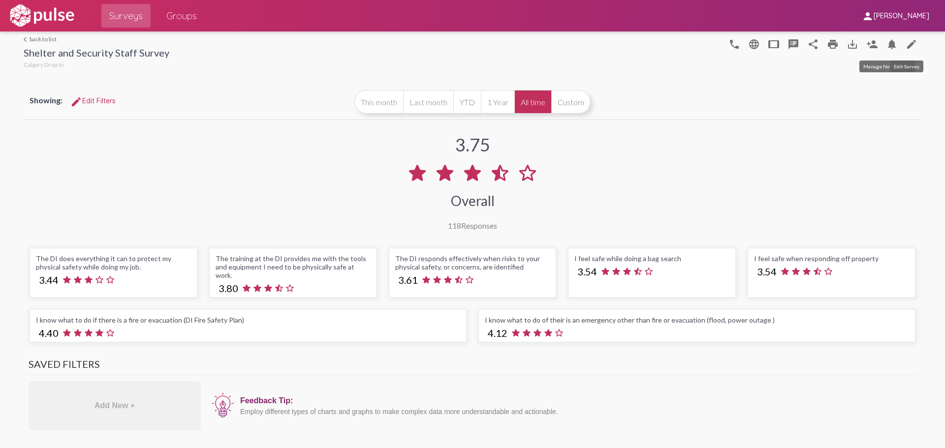
click at [906, 43] on mat-icon "edit" at bounding box center [912, 44] width 12 height 12
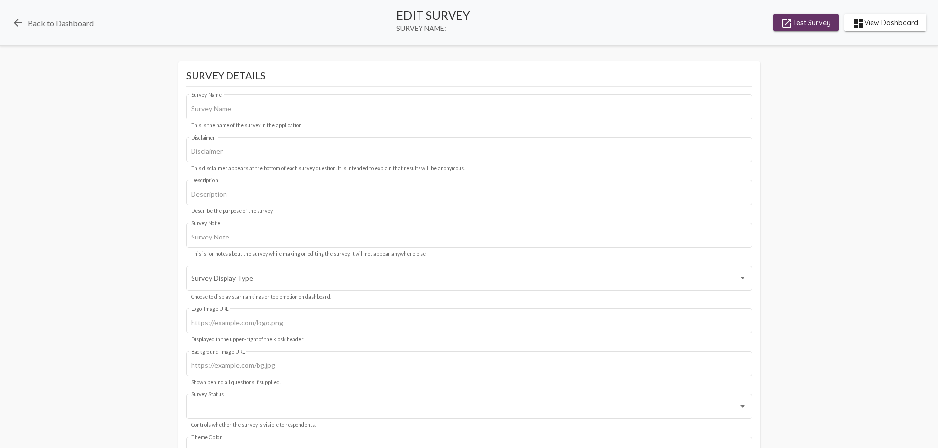
type input "Shelter and Security Staff Survey"
type input "This survey is about physical safety for shelter and security staff. We value y…"
type input "#c12f5c"
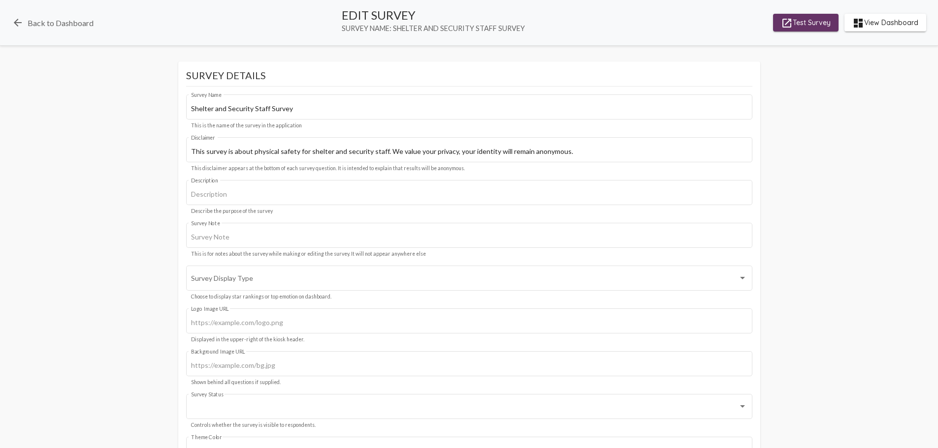
click at [827, 18] on span "launch Test Survey" at bounding box center [806, 23] width 50 height 18
click at [86, 19] on link "arrow_back Back to Dashboard" at bounding box center [53, 23] width 82 height 12
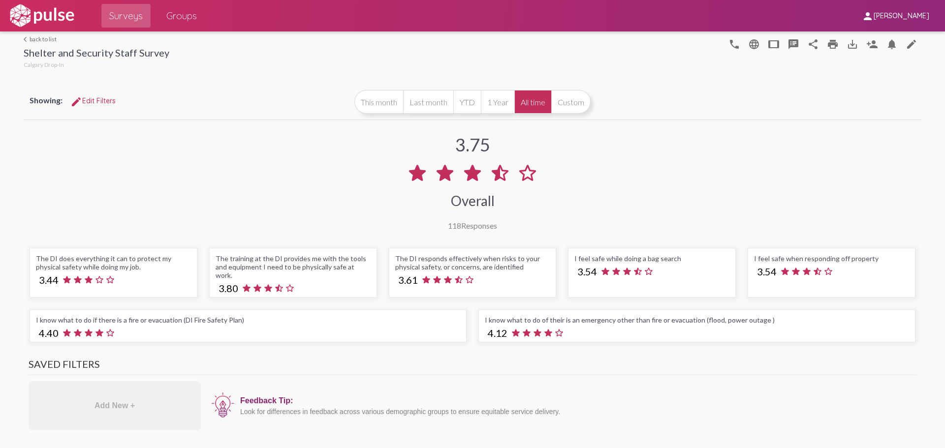
click at [51, 39] on link "arrow_back_ios back to list" at bounding box center [97, 38] width 146 height 7
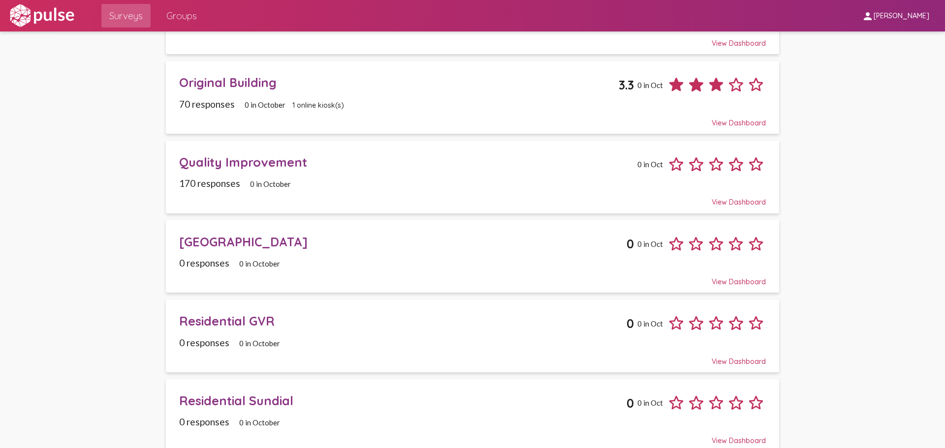
scroll to position [611, 0]
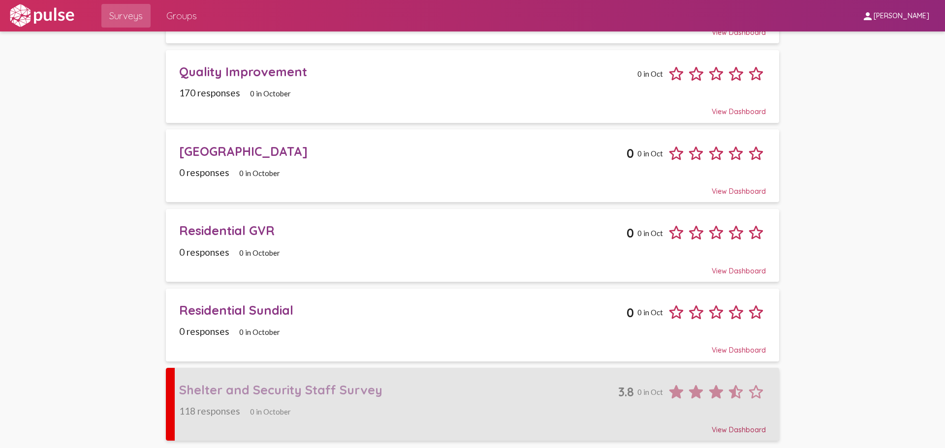
click at [448, 383] on div "Shelter and Security Staff Survey" at bounding box center [398, 389] width 439 height 15
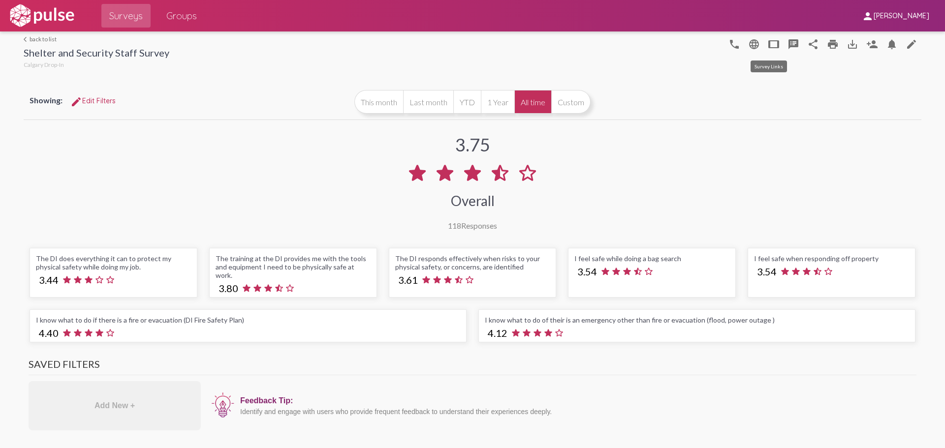
click at [774, 43] on button "tablet" at bounding box center [774, 44] width 20 height 20
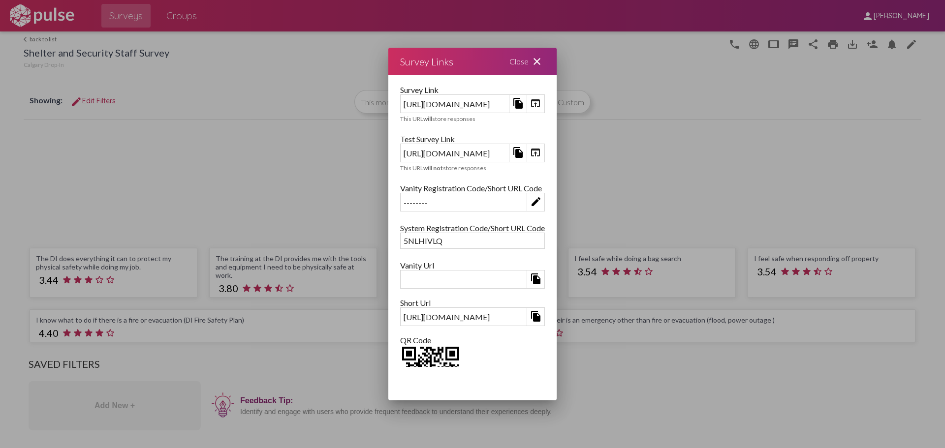
click at [543, 61] on mat-icon "close" at bounding box center [537, 62] width 12 height 12
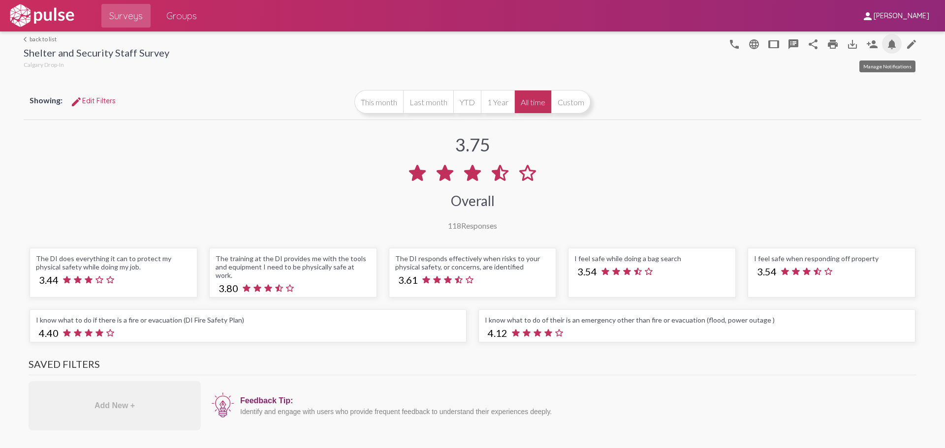
click at [888, 45] on mat-icon "notifications" at bounding box center [892, 44] width 12 height 12
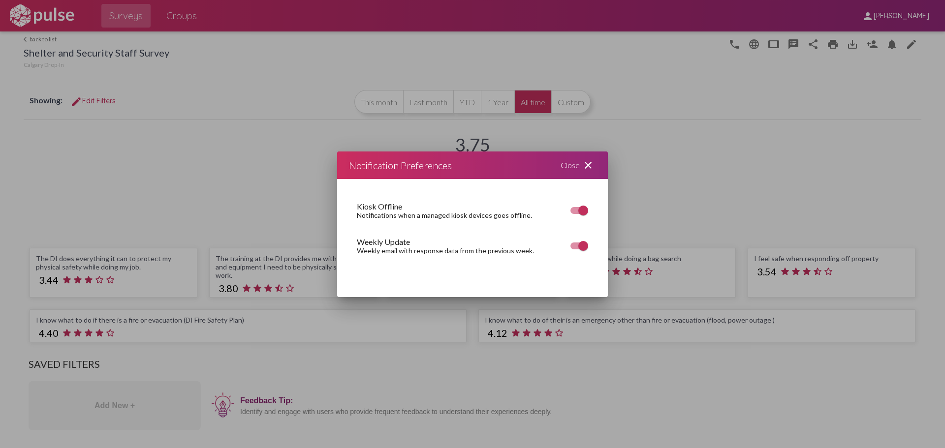
click at [574, 164] on div "Close close" at bounding box center [578, 166] width 59 height 28
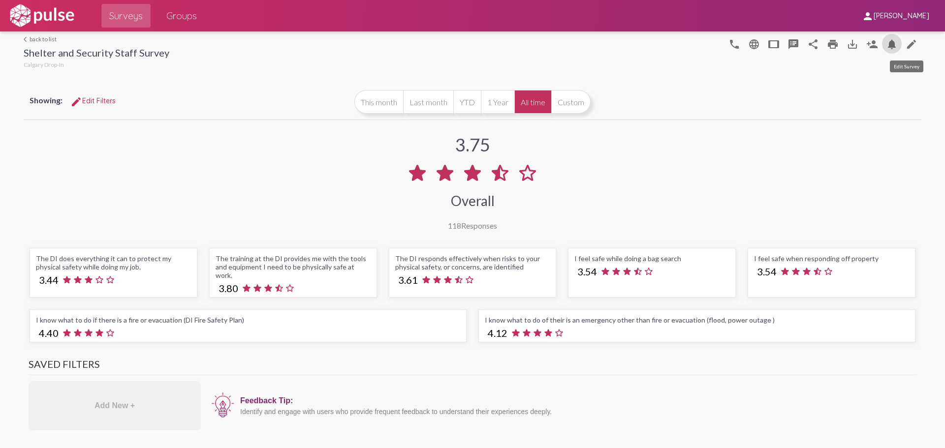
click at [906, 46] on mat-icon "edit" at bounding box center [912, 44] width 12 height 12
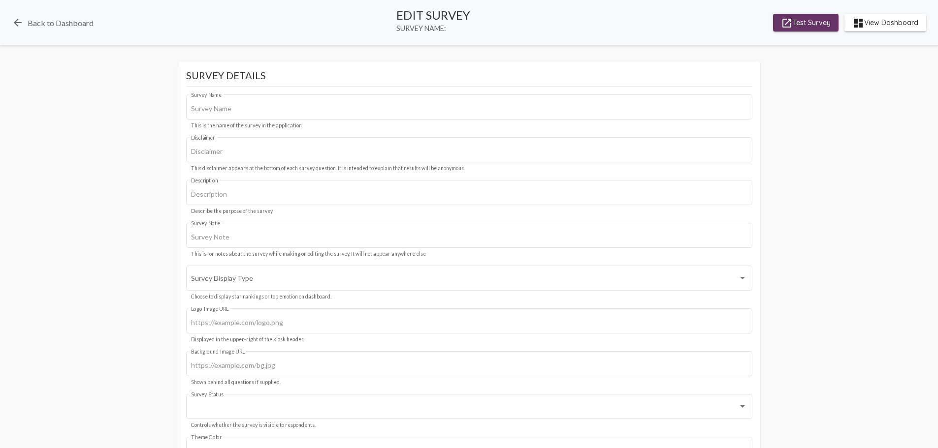
type input "Shelter and Security Staff Survey"
type input "This survey is about physical safety for shelter and security staff. We value y…"
type input "#c12f5c"
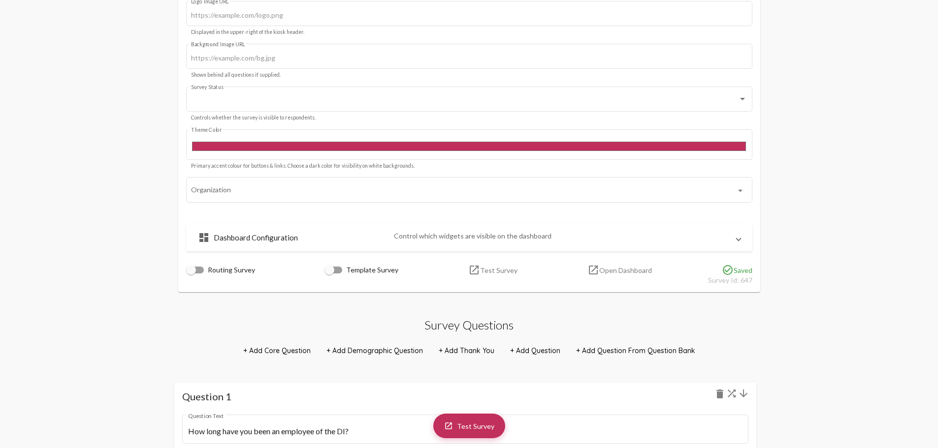
scroll to position [443, 0]
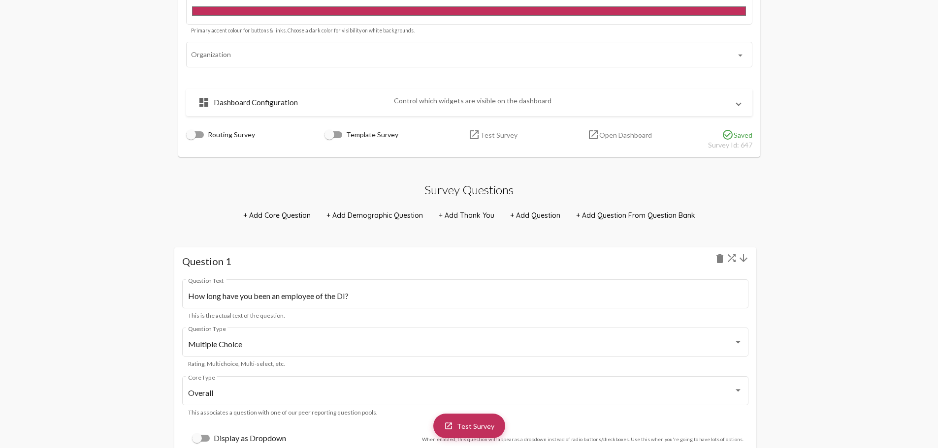
click at [521, 212] on span "+ Add Question" at bounding box center [535, 215] width 50 height 9
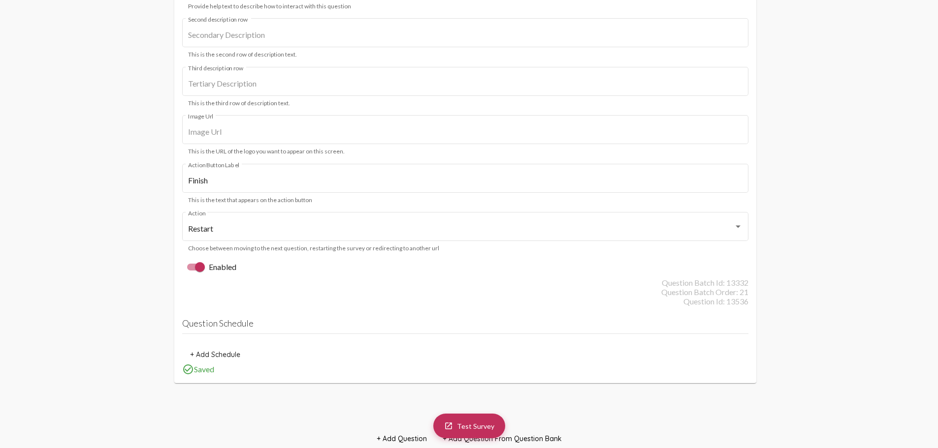
scroll to position [14002, 0]
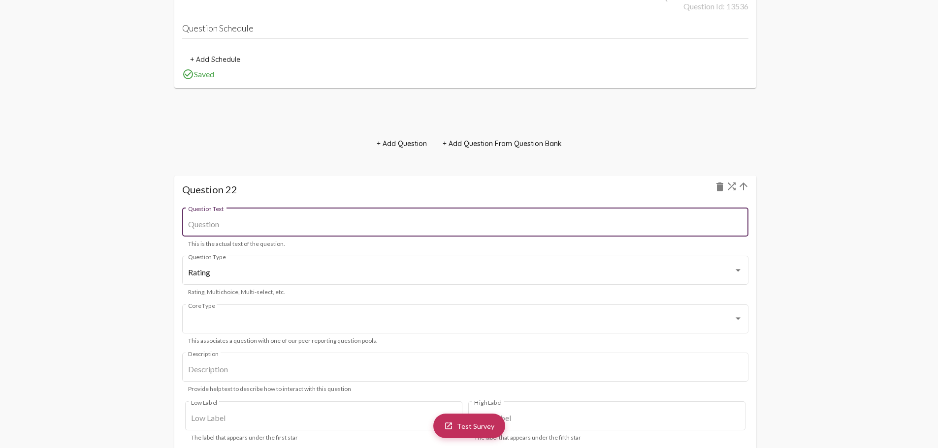
click at [430, 213] on div "Question Text" at bounding box center [465, 221] width 554 height 31
click at [746, 190] on mat-icon "arrow_upward" at bounding box center [743, 187] width 12 height 12
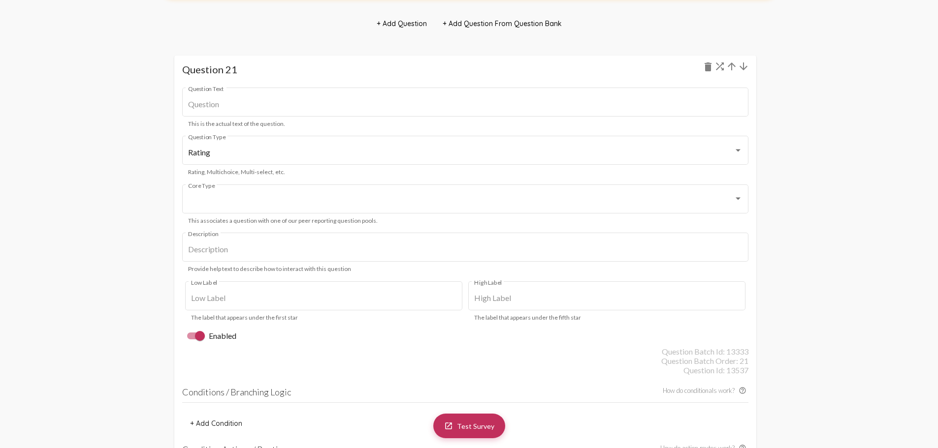
scroll to position [13477, 0]
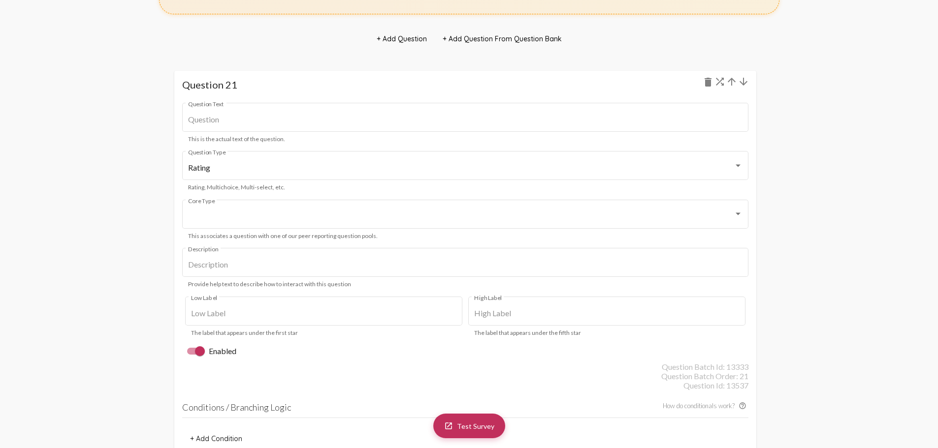
click at [733, 82] on mat-icon "arrow_upward" at bounding box center [732, 82] width 12 height 12
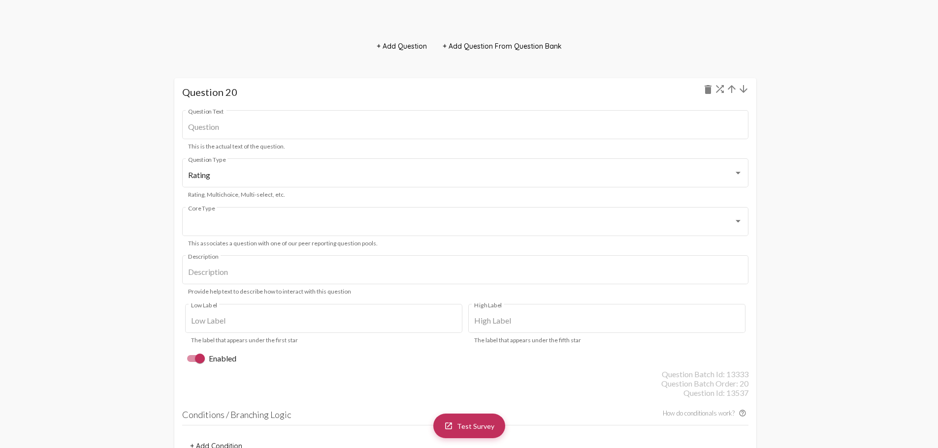
scroll to position [12945, 0]
click at [730, 89] on mat-icon "arrow_upward" at bounding box center [732, 91] width 12 height 12
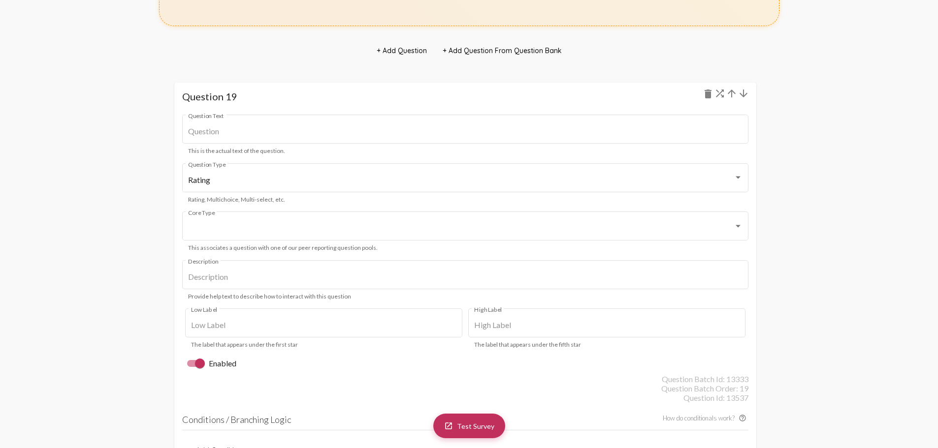
scroll to position [12067, 0]
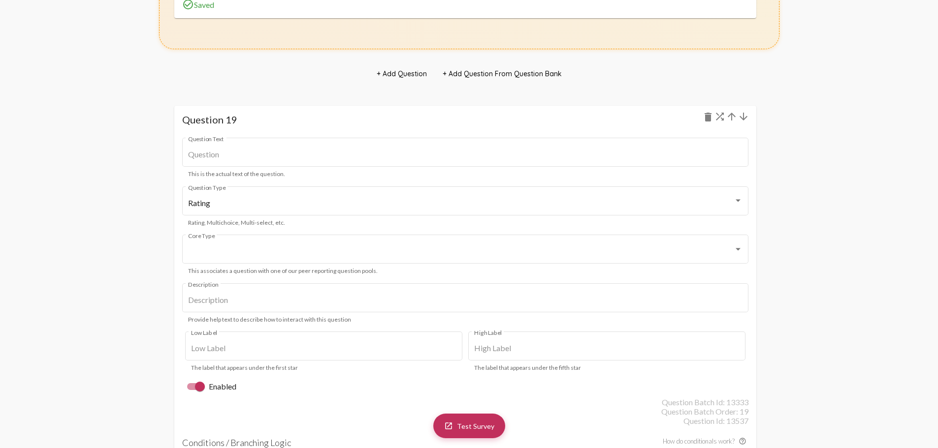
click at [731, 112] on mat-icon "arrow_upward" at bounding box center [732, 117] width 12 height 12
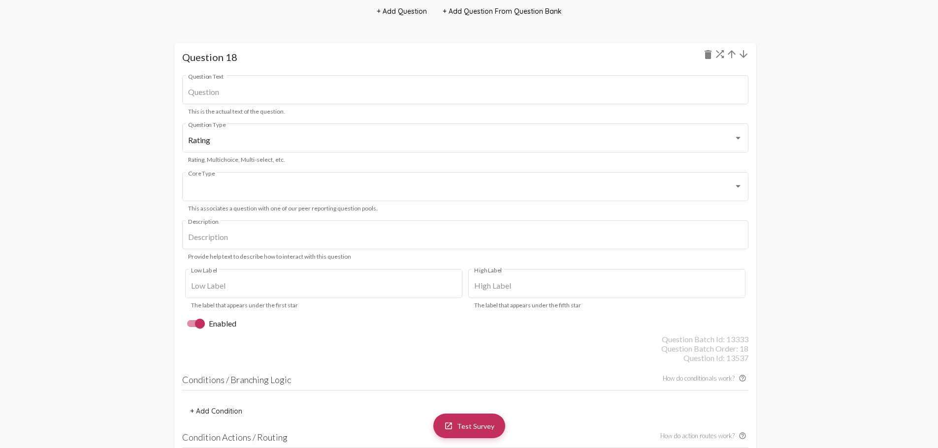
scroll to position [11584, 0]
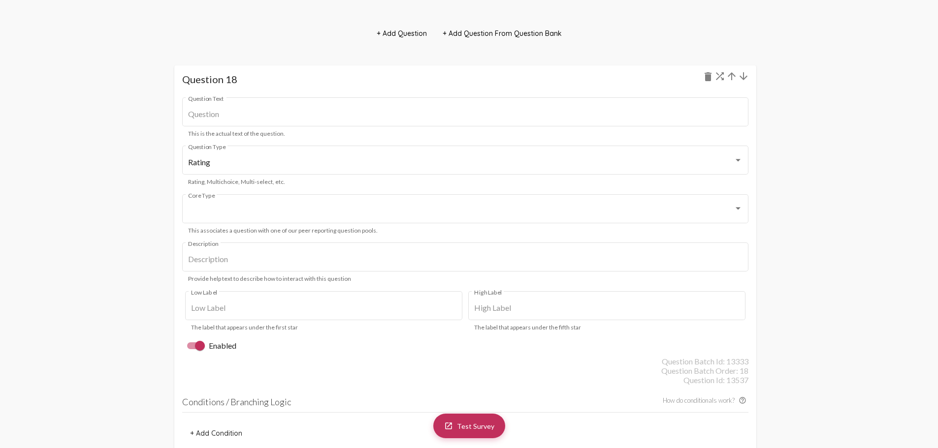
click at [732, 75] on mat-icon "arrow_upward" at bounding box center [732, 76] width 12 height 12
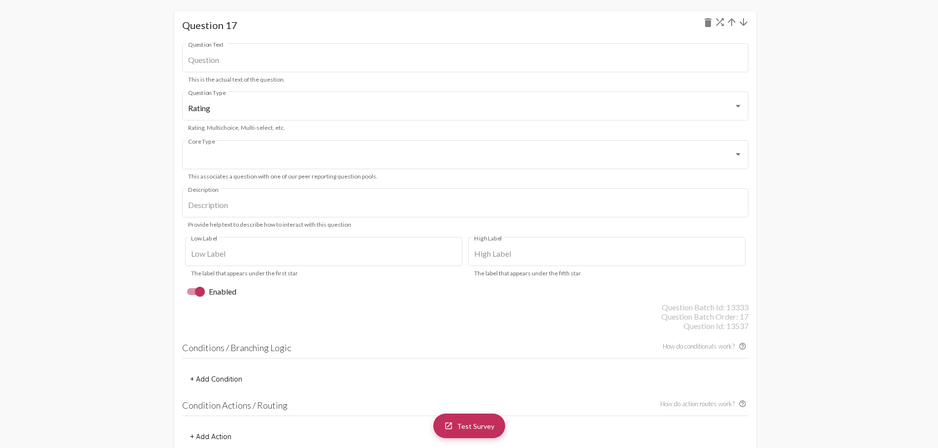
scroll to position [10855, 0]
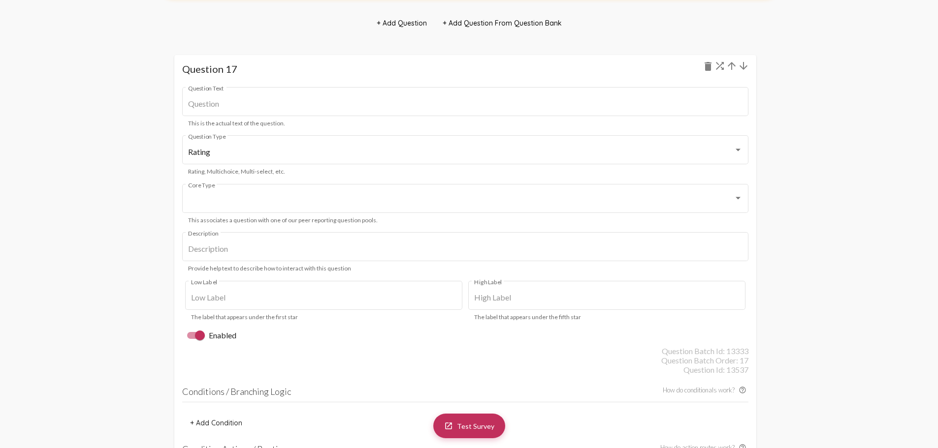
click at [729, 65] on mat-icon "arrow_upward" at bounding box center [732, 66] width 12 height 12
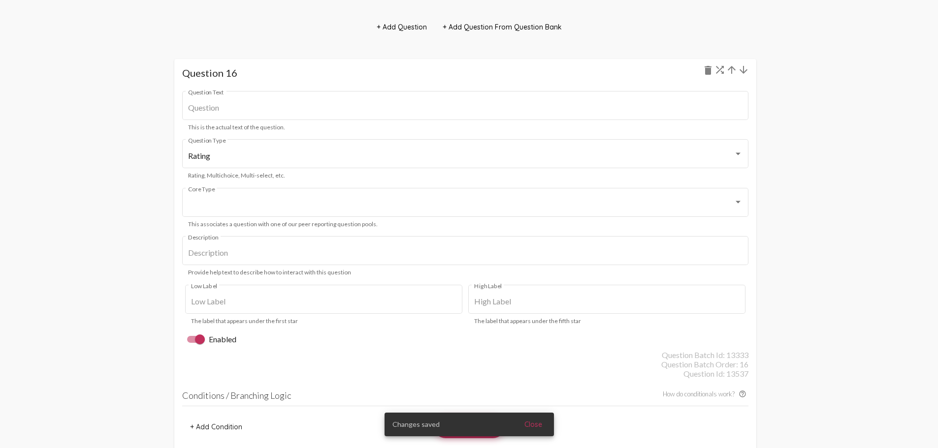
scroll to position [10322, 0]
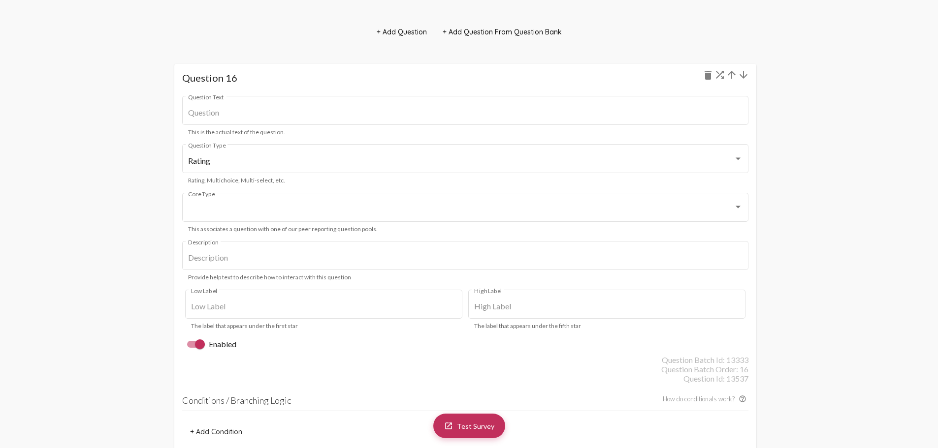
click at [729, 75] on mat-icon "arrow_upward" at bounding box center [732, 75] width 12 height 12
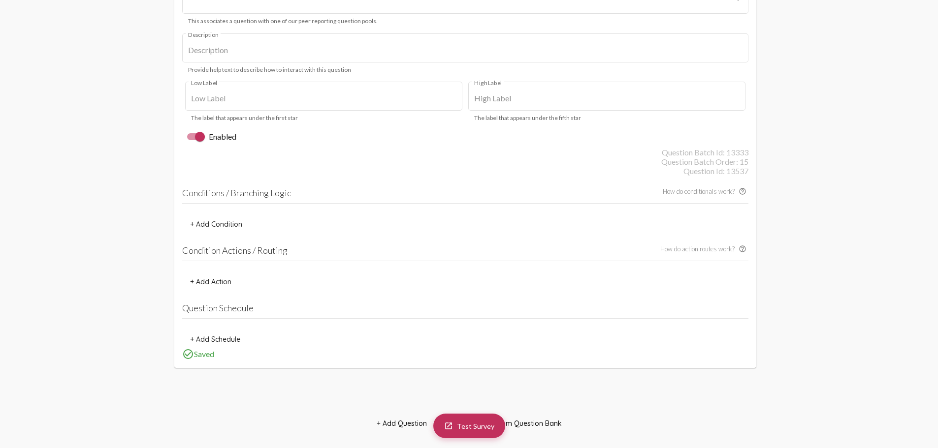
scroll to position [9593, 0]
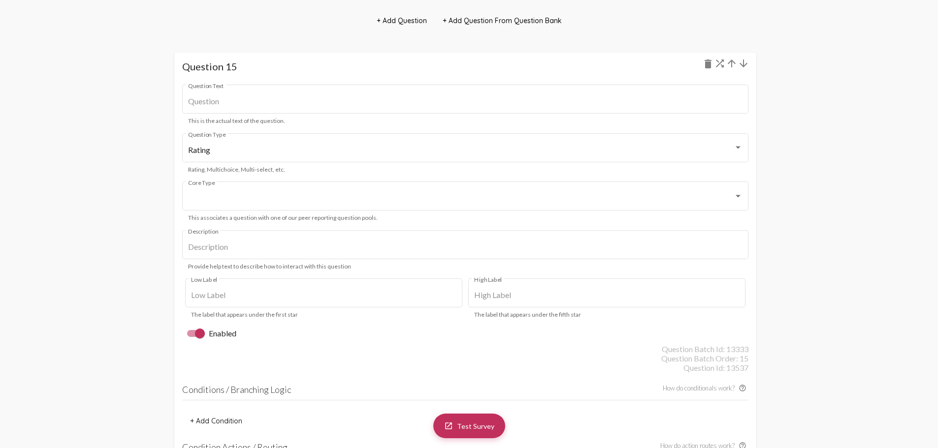
click at [731, 68] on mat-icon "arrow_upward" at bounding box center [732, 64] width 12 height 12
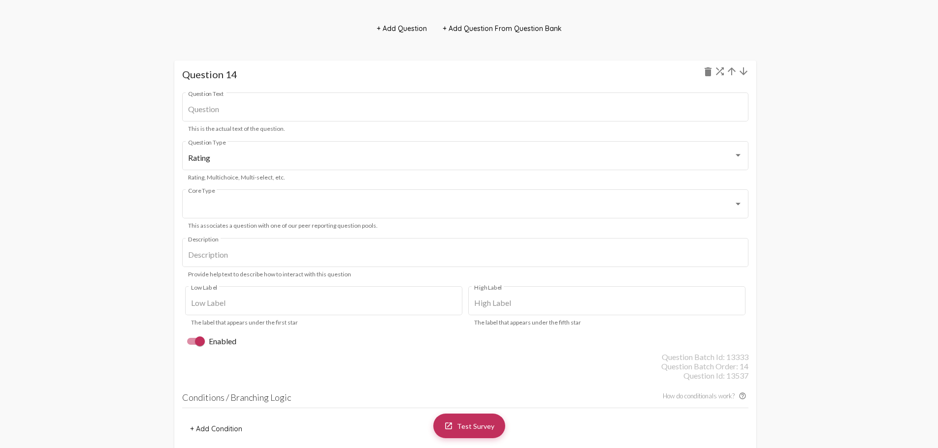
scroll to position [9061, 0]
click at [731, 67] on mat-icon "arrow_upward" at bounding box center [732, 72] width 12 height 12
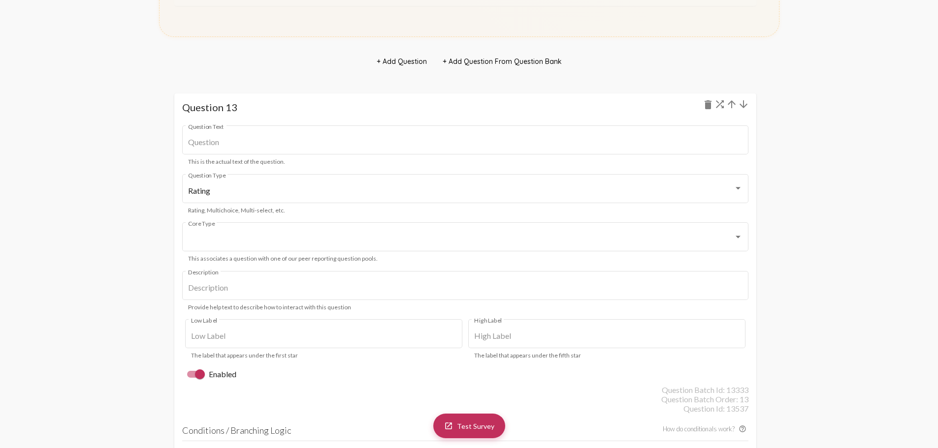
scroll to position [8282, 0]
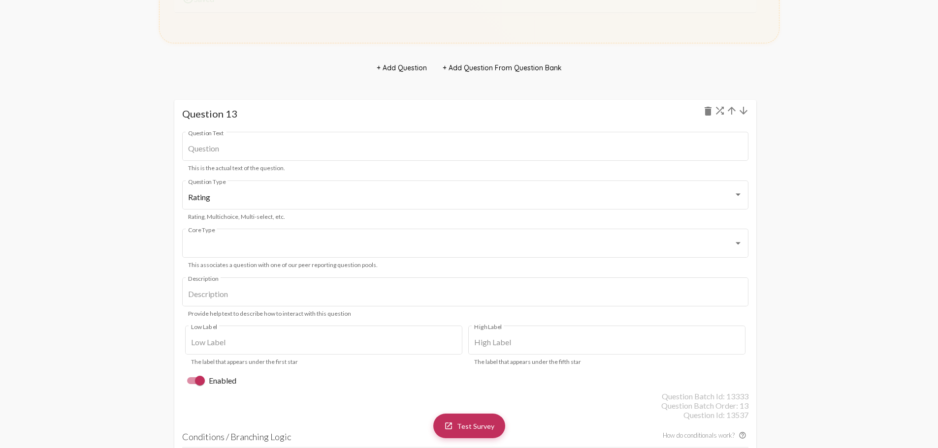
click at [730, 116] on mat-icon "arrow_upward" at bounding box center [732, 111] width 12 height 12
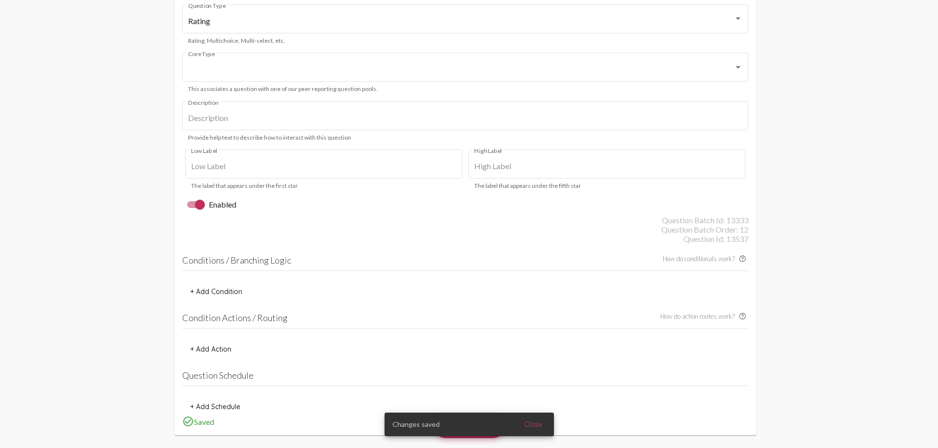
scroll to position [7750, 0]
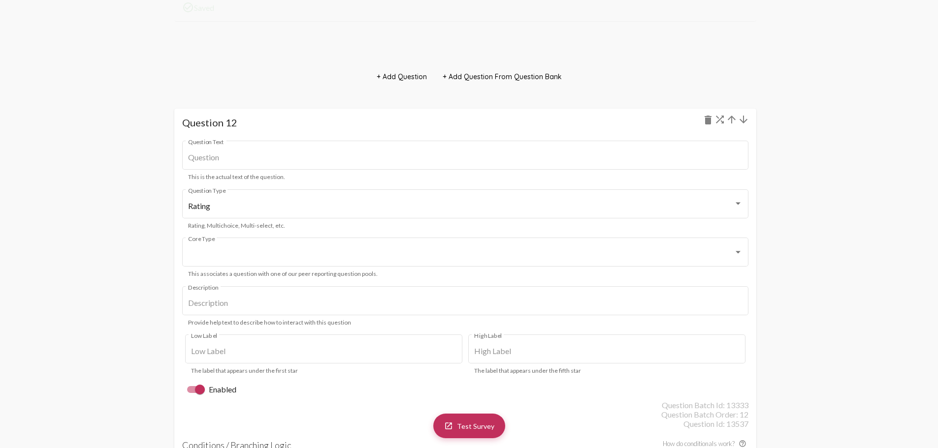
click at [730, 116] on mat-icon "arrow_upward" at bounding box center [732, 120] width 12 height 12
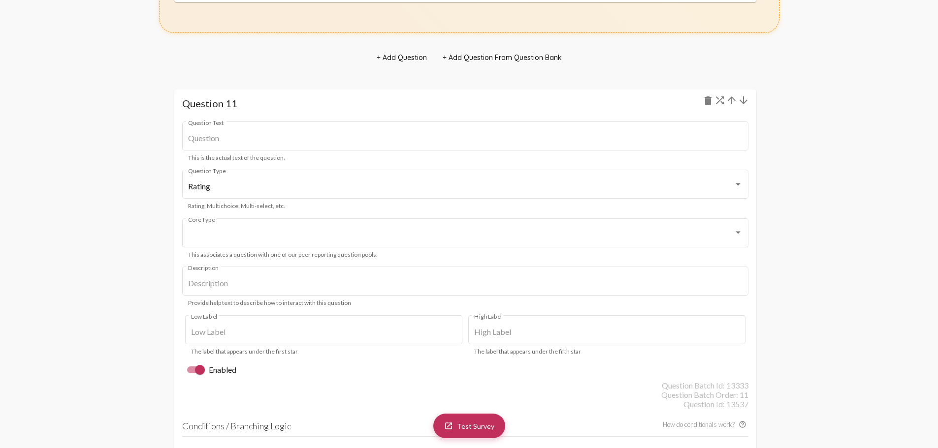
scroll to position [7020, 0]
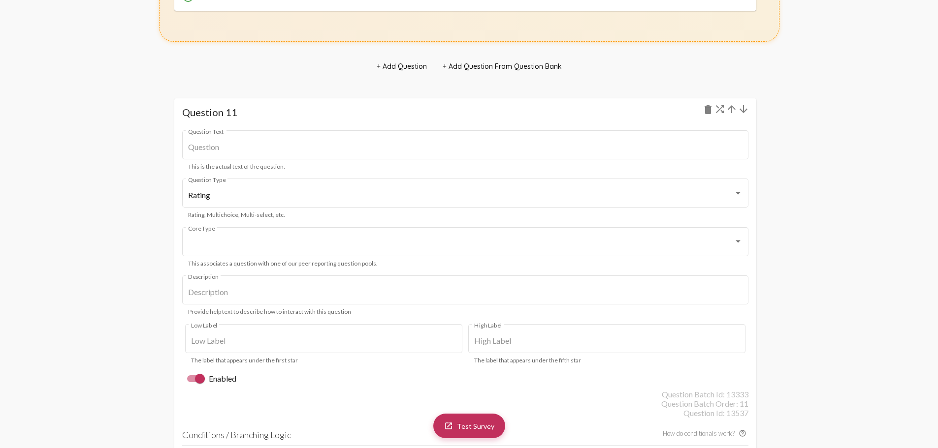
click at [731, 110] on mat-icon "arrow_upward" at bounding box center [732, 109] width 12 height 12
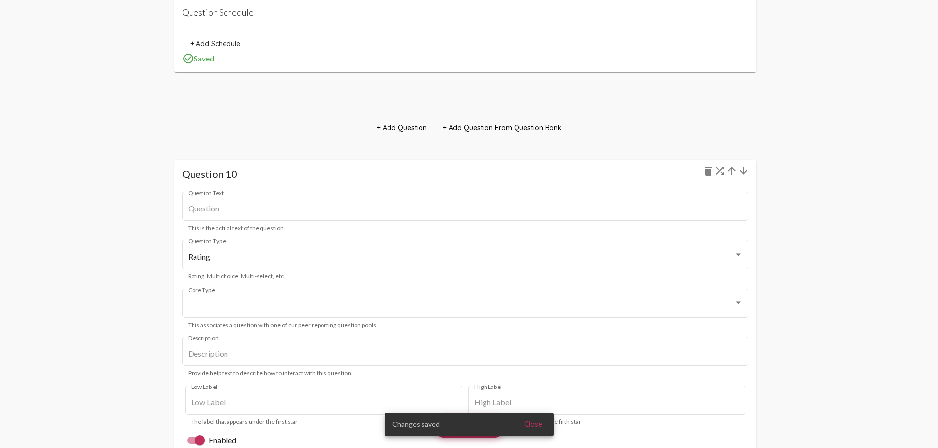
scroll to position [6389, 0]
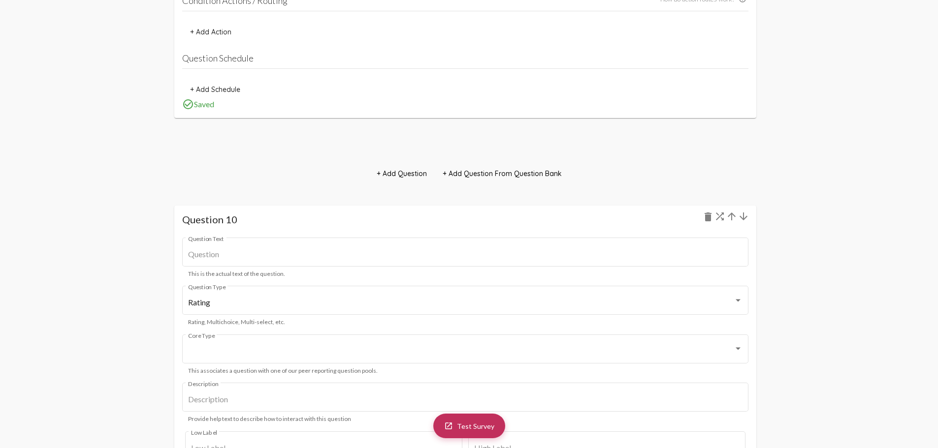
click at [732, 217] on mat-icon "arrow_upward" at bounding box center [732, 217] width 12 height 12
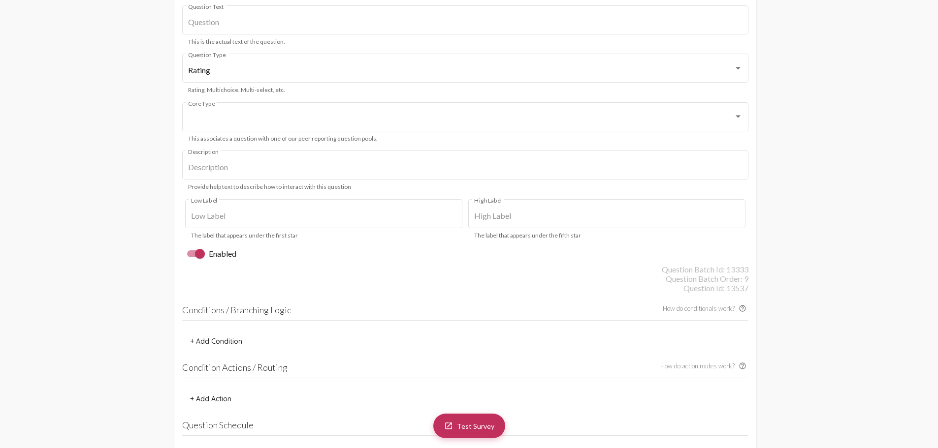
scroll to position [5758, 0]
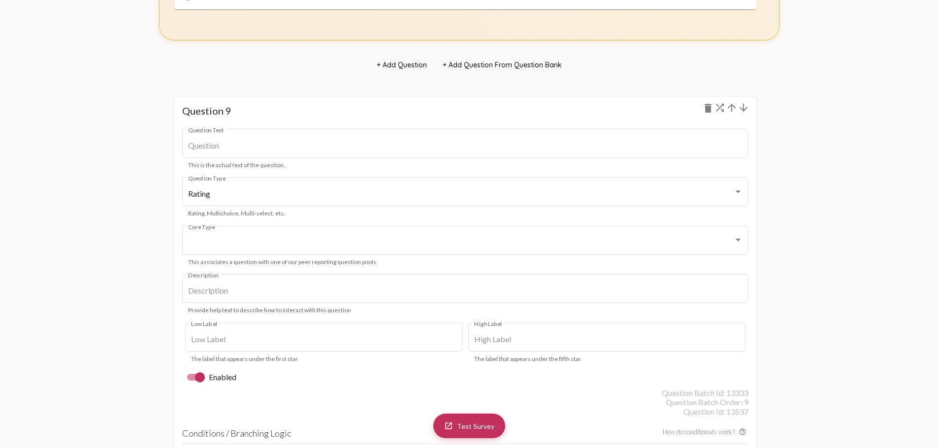
click at [732, 112] on mat-icon "arrow_upward" at bounding box center [732, 108] width 12 height 12
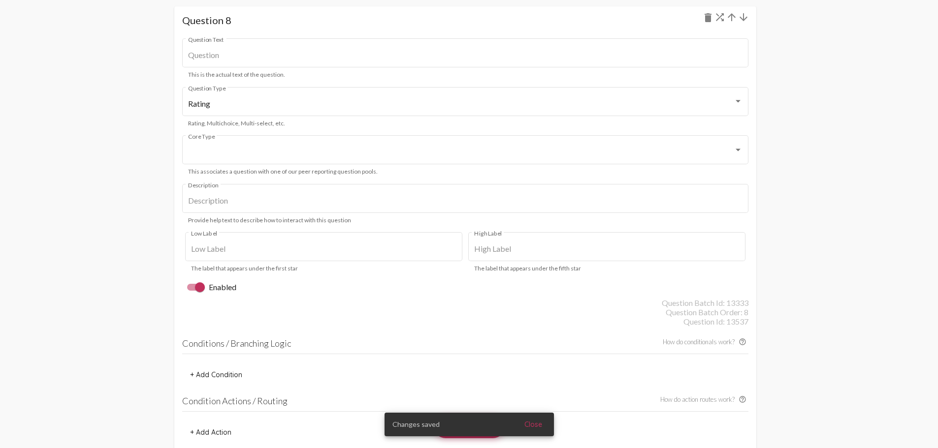
scroll to position [5078, 0]
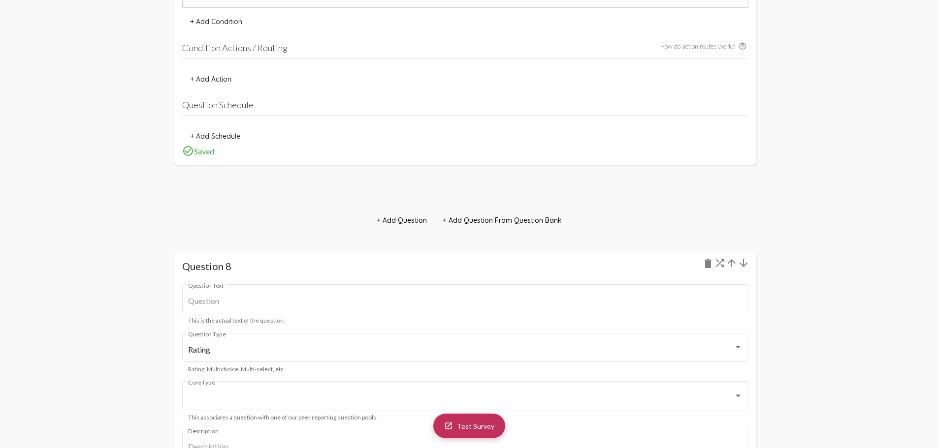
click at [732, 262] on mat-icon "arrow_upward" at bounding box center [732, 263] width 12 height 12
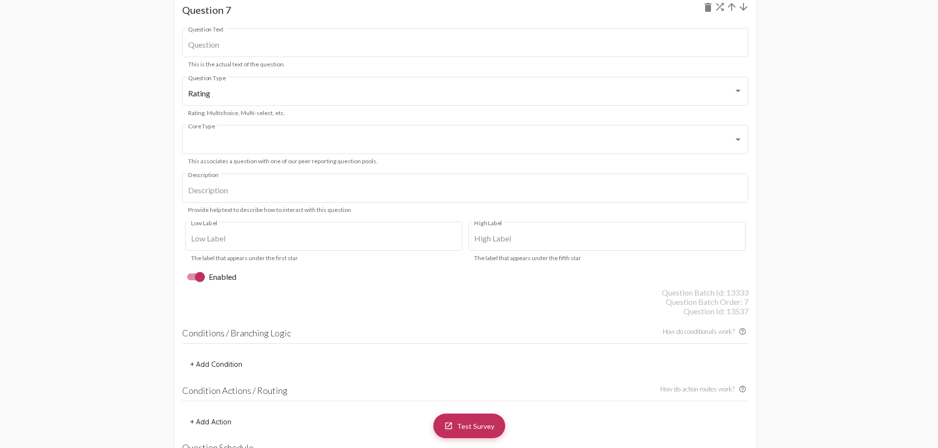
scroll to position [4447, 0]
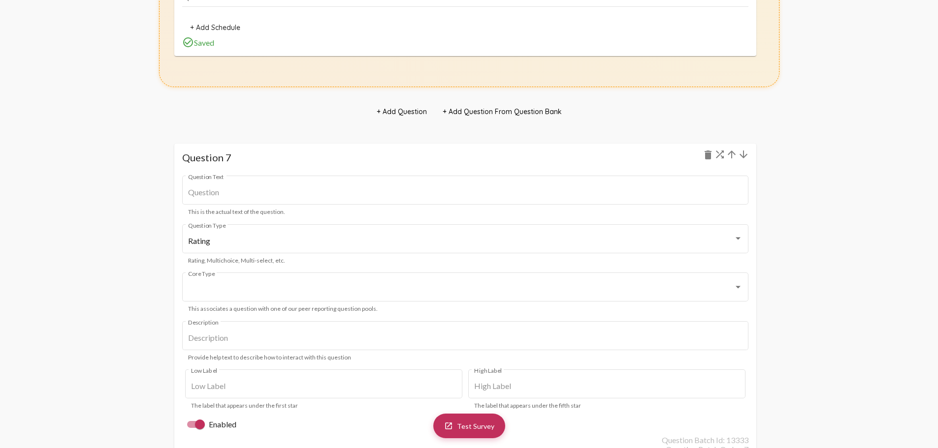
click at [733, 158] on mat-icon "arrow_upward" at bounding box center [732, 155] width 12 height 12
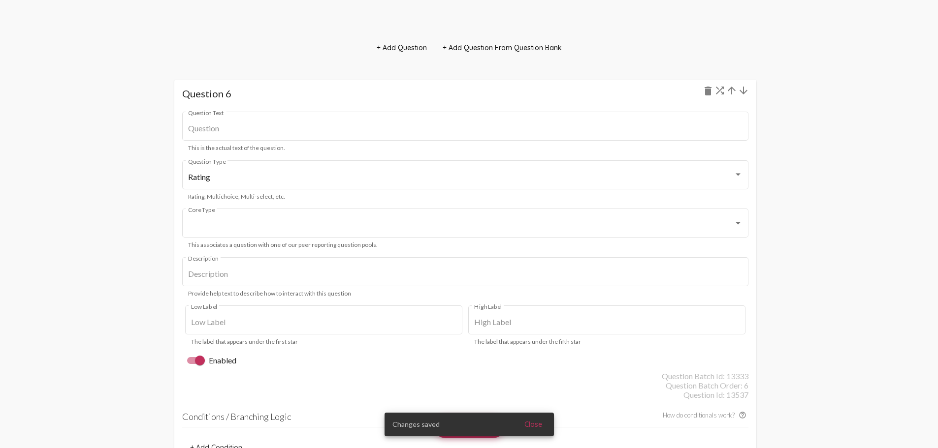
scroll to position [3964, 0]
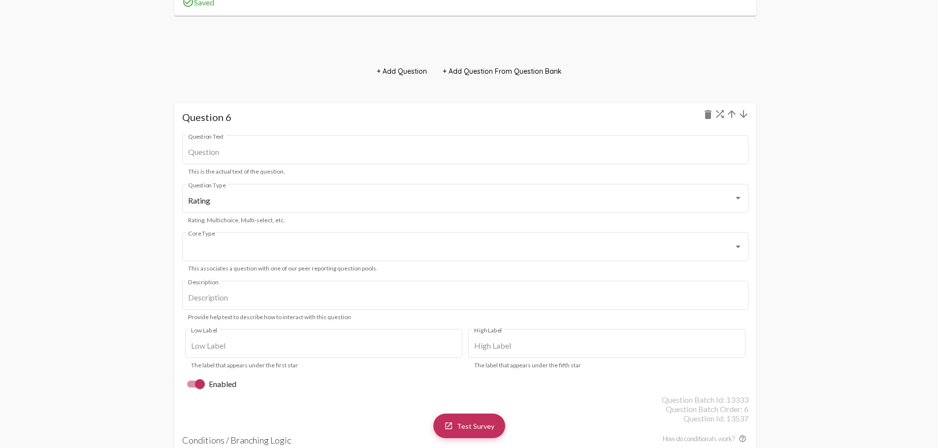
click at [731, 117] on mat-icon "arrow_upward" at bounding box center [732, 114] width 12 height 12
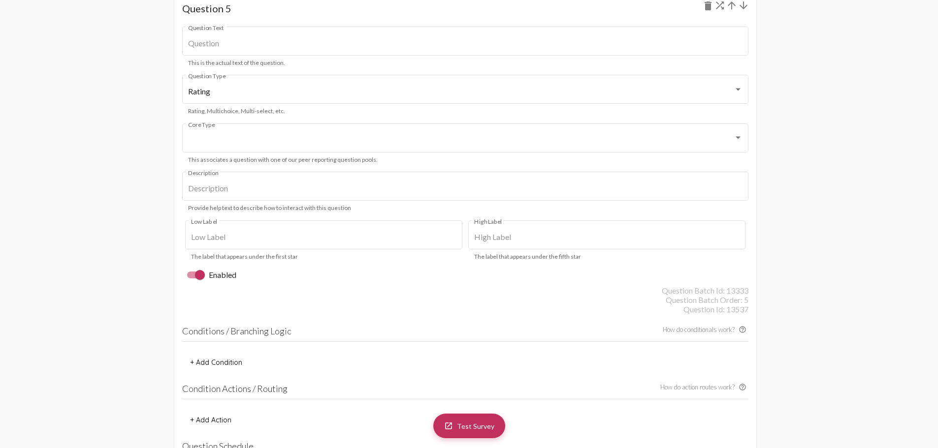
scroll to position [3185, 0]
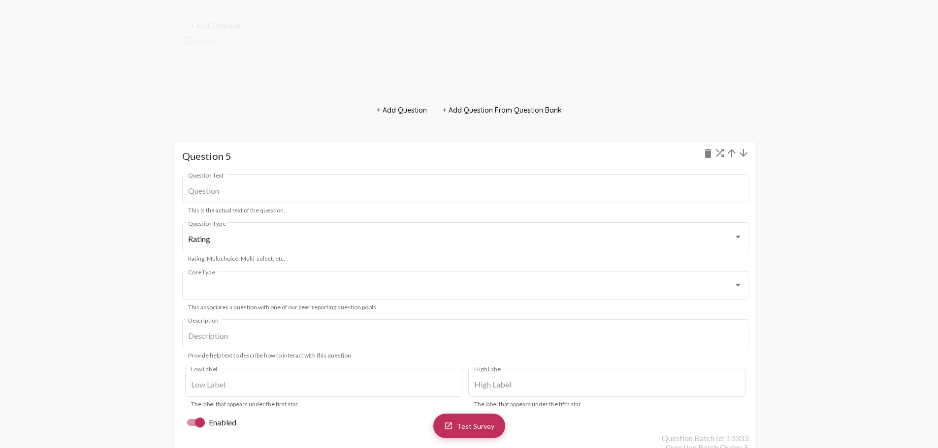
click at [731, 150] on mat-icon "arrow_upward" at bounding box center [732, 153] width 12 height 12
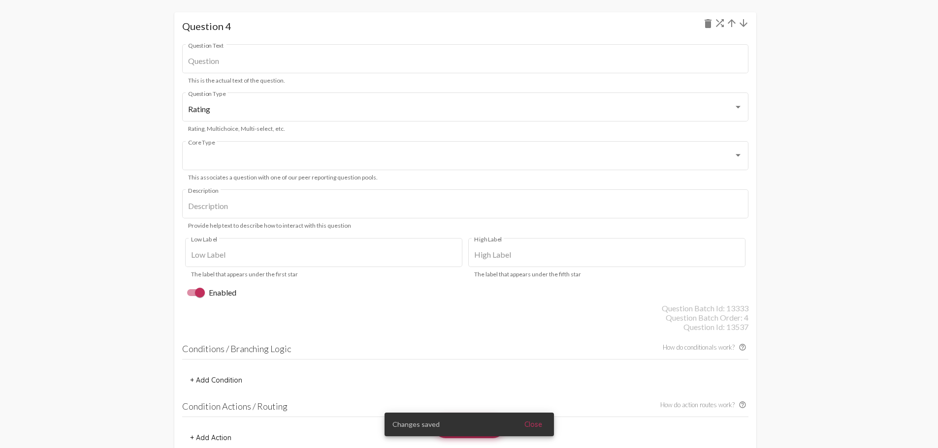
scroll to position [2702, 0]
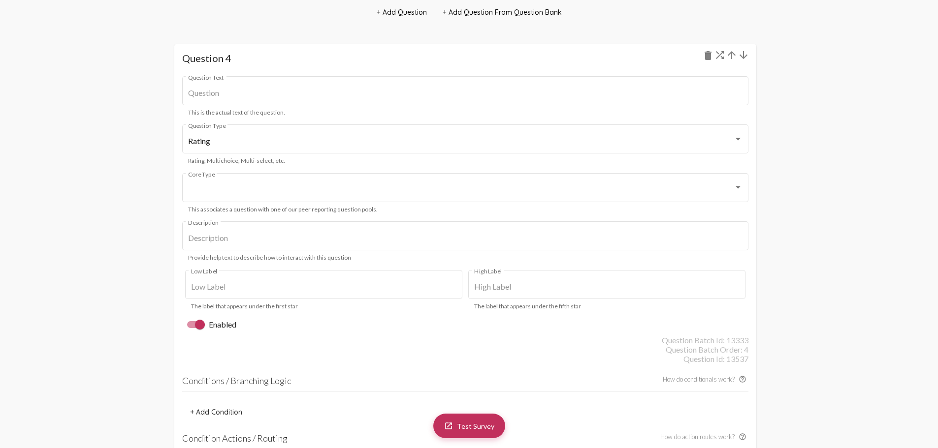
click at [731, 58] on mat-icon "arrow_upward" at bounding box center [732, 55] width 12 height 12
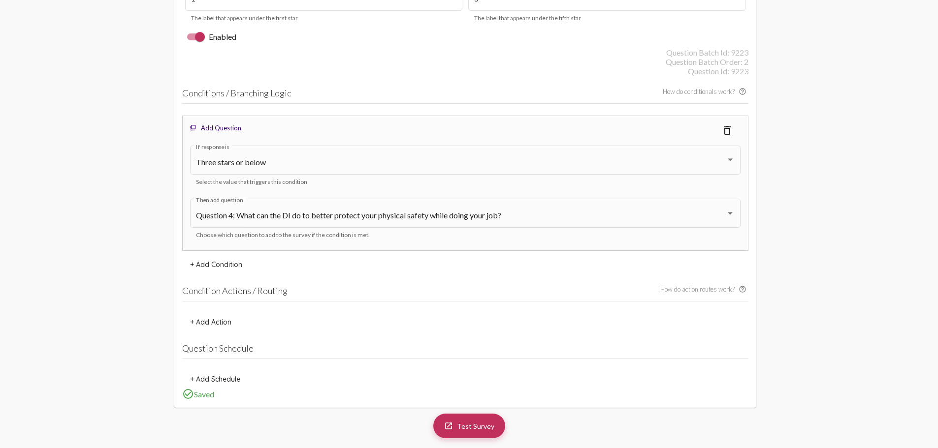
scroll to position [2120, 0]
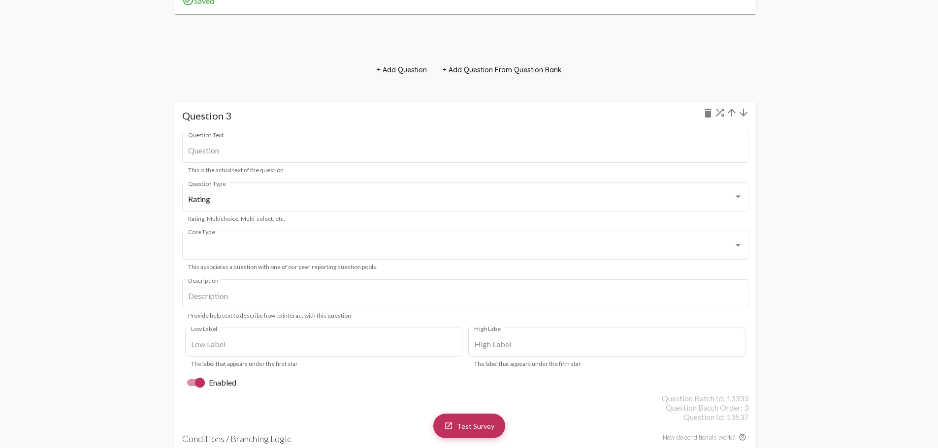
click at [729, 112] on mat-icon "arrow_upward" at bounding box center [732, 113] width 12 height 12
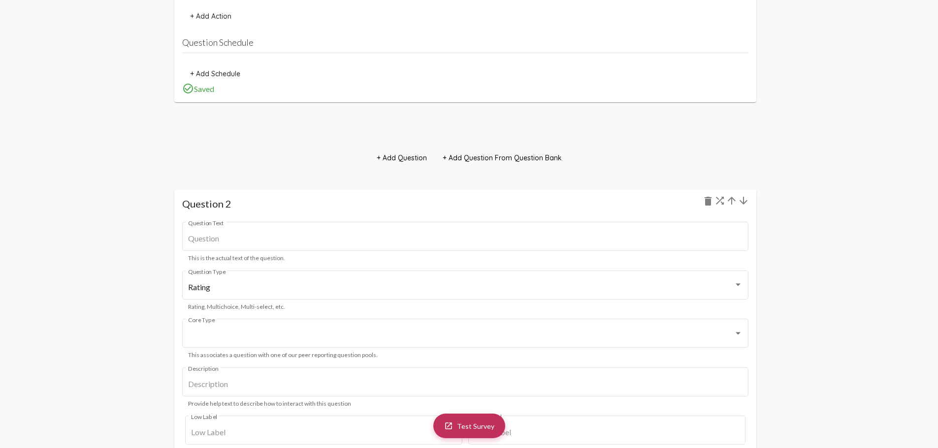
scroll to position [1440, 0]
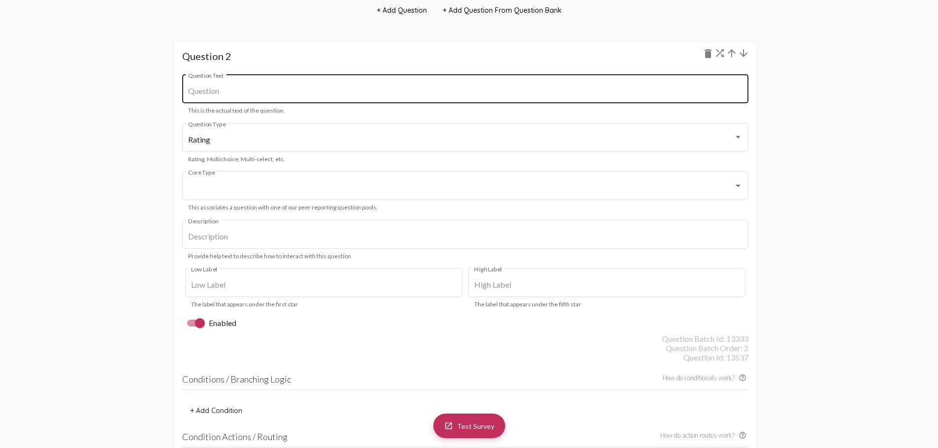
click at [321, 86] on div "Question Text" at bounding box center [465, 87] width 554 height 31
drag, startPoint x: 321, startPoint y: 90, endPoint x: 189, endPoint y: 80, distance: 132.3
click at [189, 80] on div "What building do you mostly work in? Question Text" at bounding box center [465, 87] width 554 height 31
paste input ""Which building do you mostly work in?"
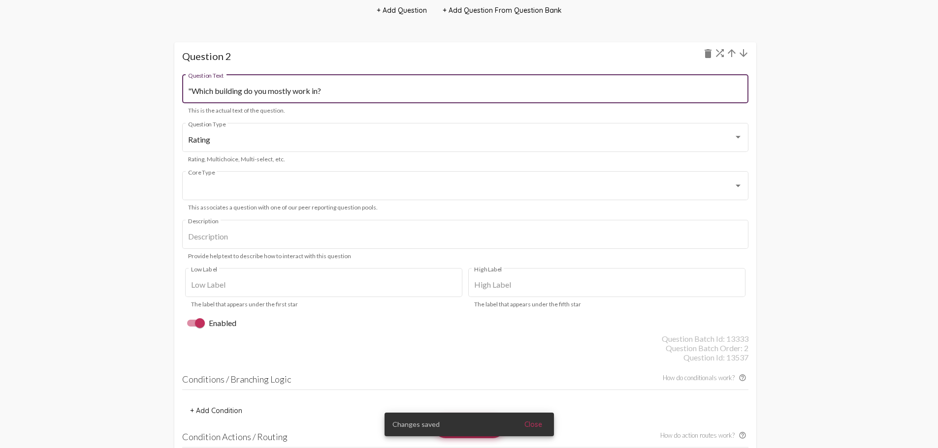
click at [191, 93] on input ""Which building do you mostly work in?" at bounding box center [465, 91] width 554 height 9
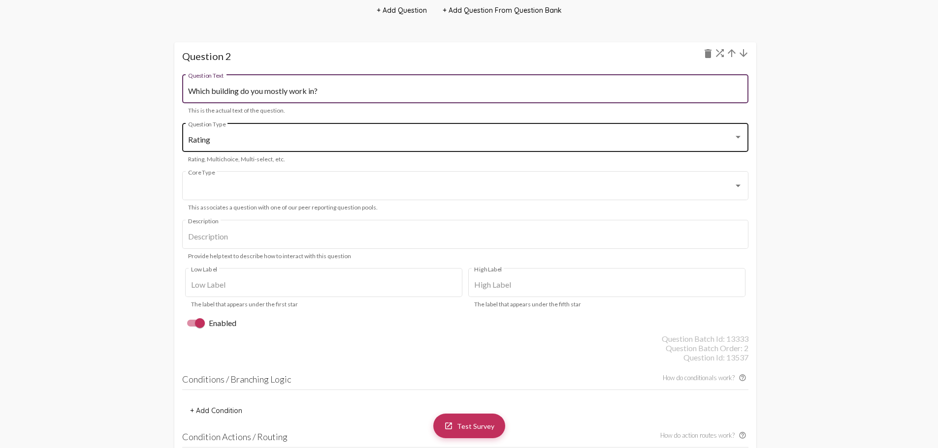
type input "Which building do you mostly work in?"
click at [262, 134] on div "Rating Question Type" at bounding box center [465, 136] width 554 height 31
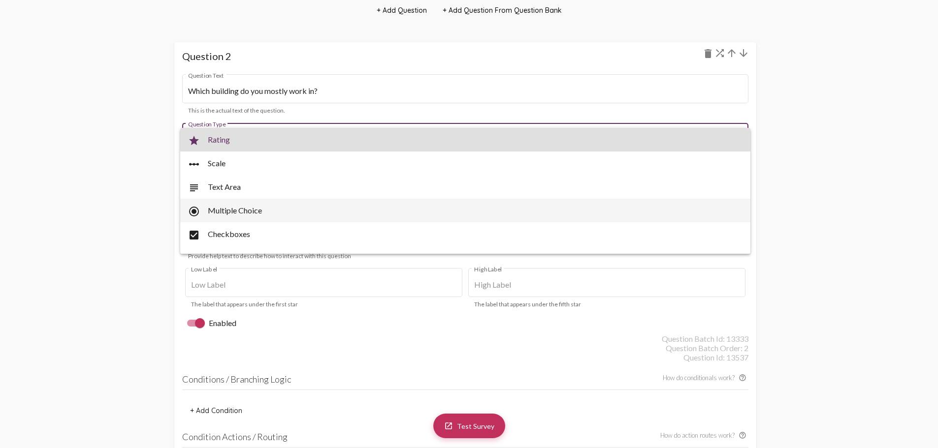
click at [267, 208] on span "radio_button_checked Multiple Choice" at bounding box center [465, 211] width 554 height 24
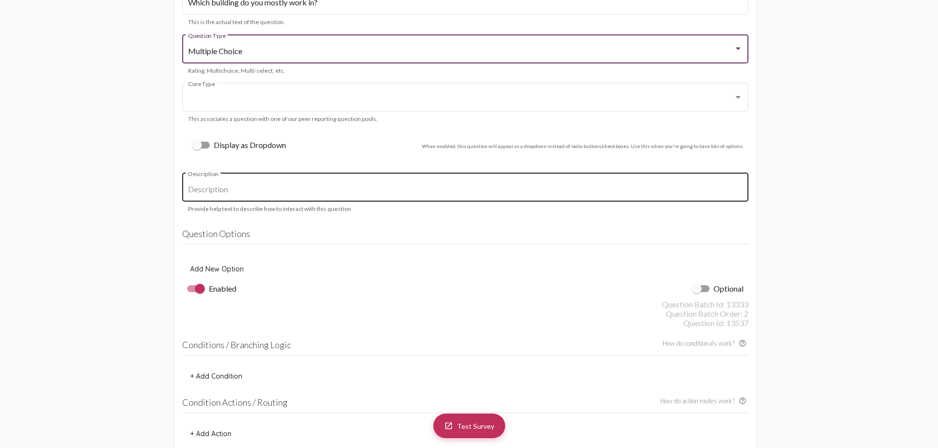
scroll to position [1538, 0]
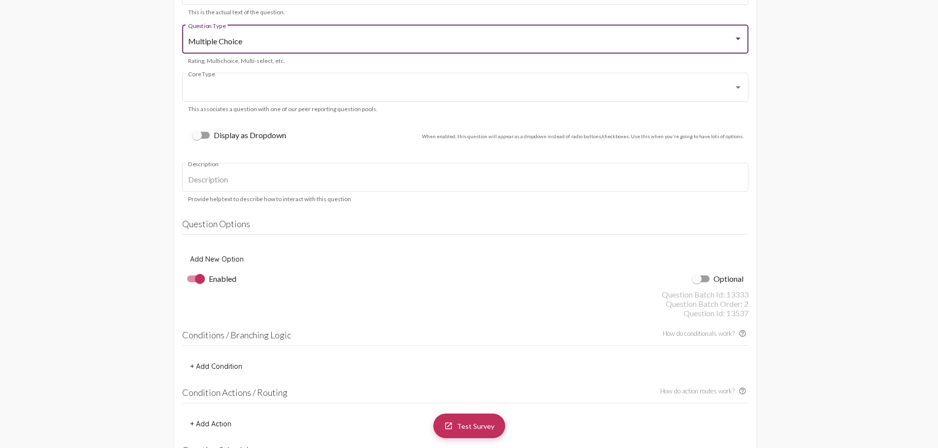
click at [237, 263] on span "Add New Option" at bounding box center [217, 259] width 54 height 9
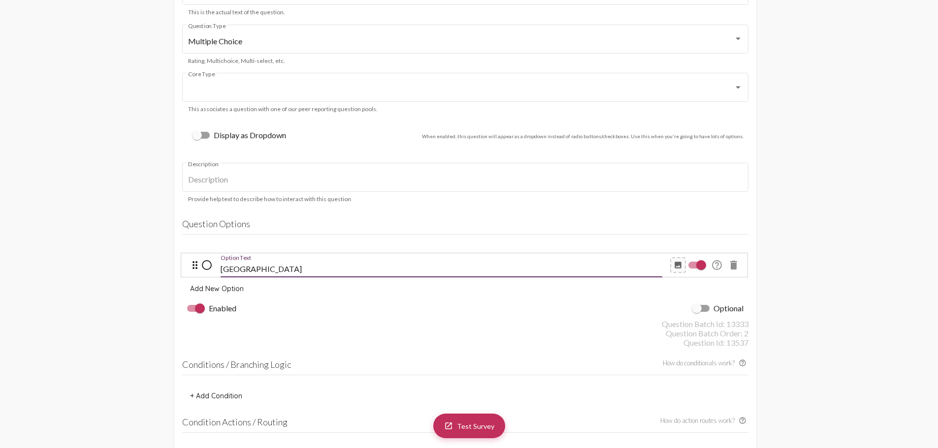
type input "[GEOGRAPHIC_DATA]"
click at [237, 286] on span "Add New Option" at bounding box center [217, 289] width 54 height 9
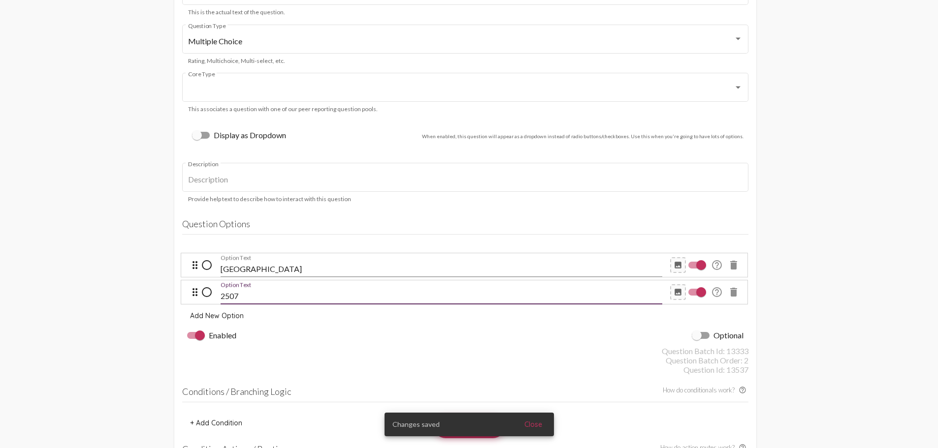
type input "2507"
click at [235, 313] on span "Add New Option" at bounding box center [217, 316] width 54 height 9
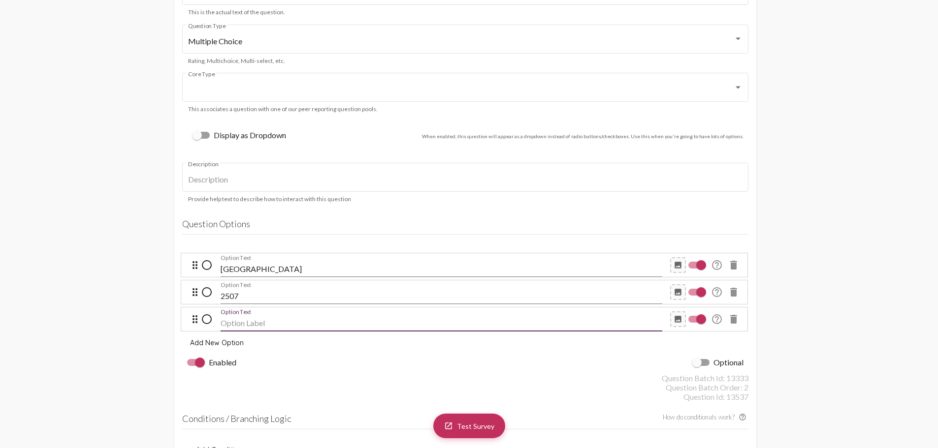
drag, startPoint x: 247, startPoint y: 321, endPoint x: 254, endPoint y: 322, distance: 7.5
click at [247, 321] on input "Option Text" at bounding box center [442, 323] width 442 height 9
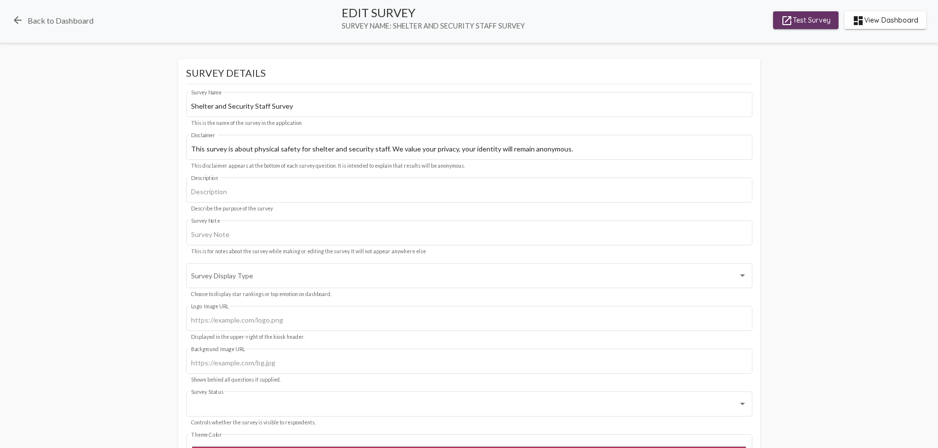
scroll to position [0, 0]
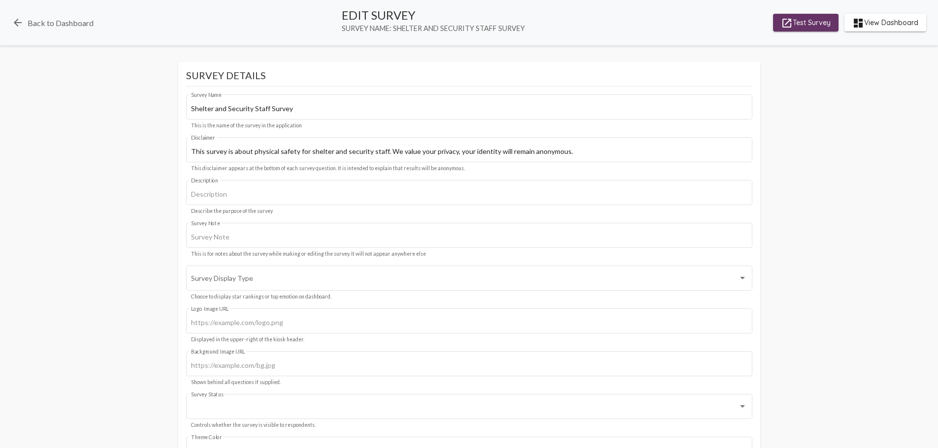
type input "Original Building"
click at [819, 25] on span "launch Test Survey" at bounding box center [806, 23] width 50 height 18
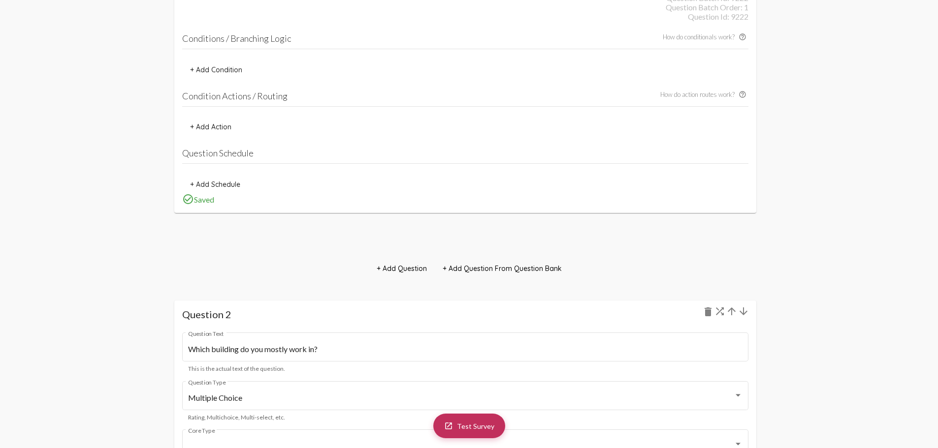
scroll to position [1526, 0]
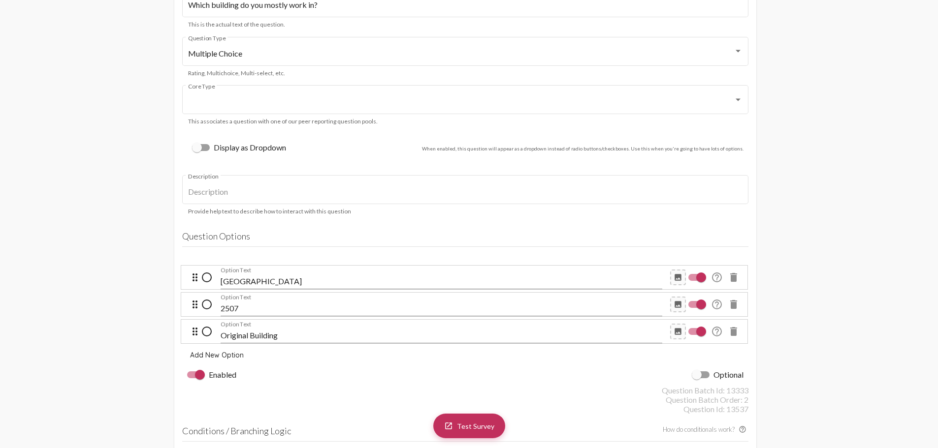
click at [578, 377] on div "Enabled Optional" at bounding box center [465, 375] width 566 height 22
click at [701, 330] on div at bounding box center [701, 332] width 10 height 10
click at [693, 335] on input "checkbox" at bounding box center [693, 335] width 0 height 0
click at [700, 330] on div at bounding box center [697, 331] width 18 height 7
click at [693, 335] on input "checkbox" at bounding box center [693, 335] width 0 height 0
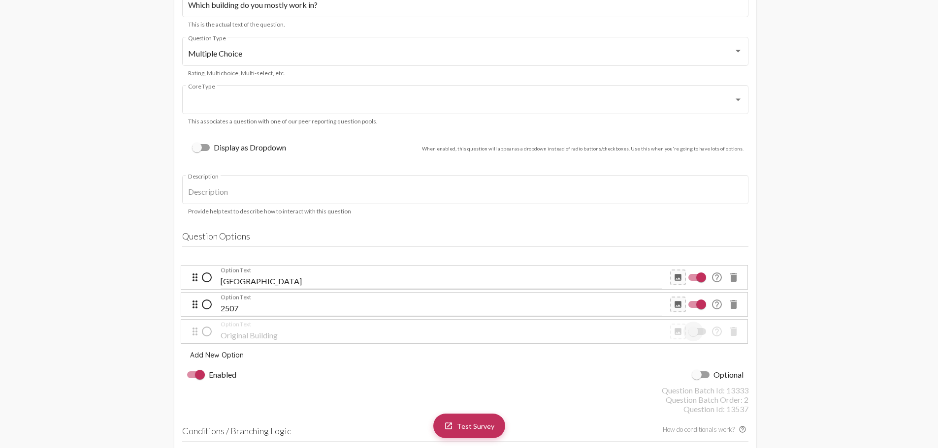
checkbox input "true"
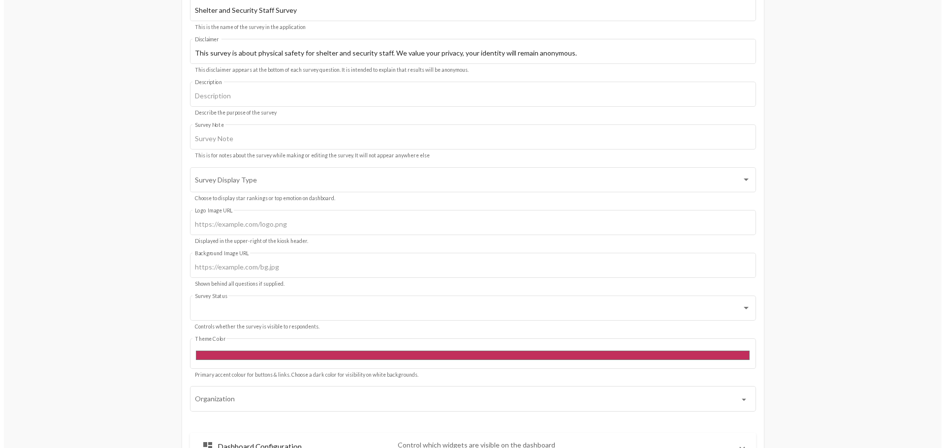
scroll to position [0, 0]
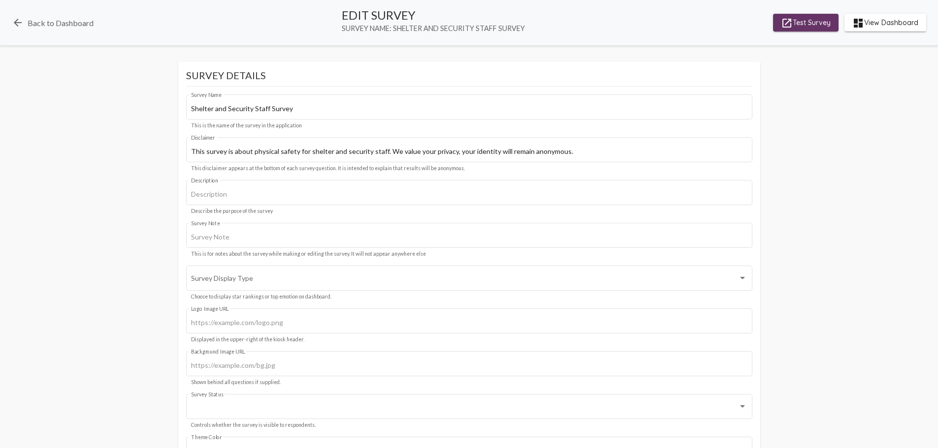
click at [819, 28] on span "launch Test Survey" at bounding box center [806, 23] width 50 height 18
click at [58, 20] on link "arrow_back Back to Dashboard" at bounding box center [53, 23] width 82 height 12
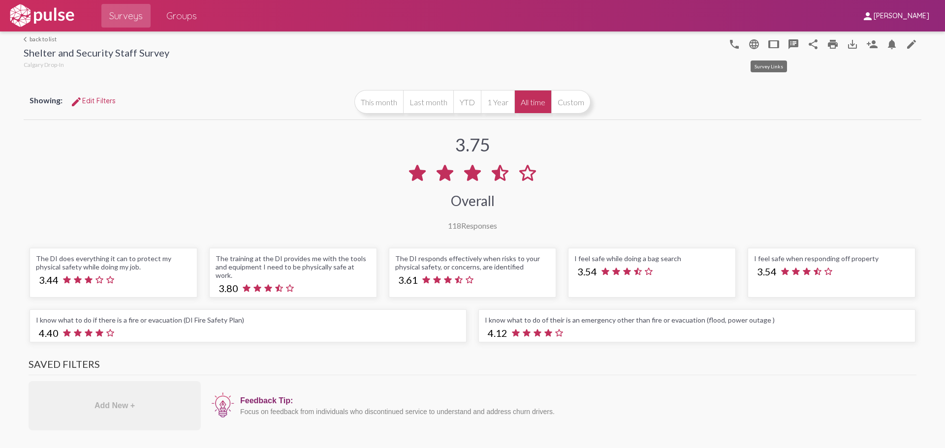
click at [769, 45] on mat-icon "tablet" at bounding box center [774, 44] width 12 height 12
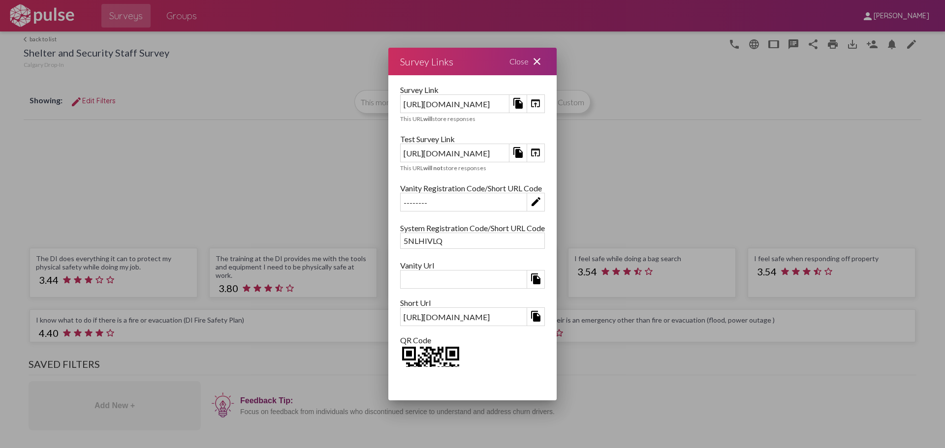
click at [524, 103] on mat-icon "file_copy" at bounding box center [518, 103] width 12 height 12
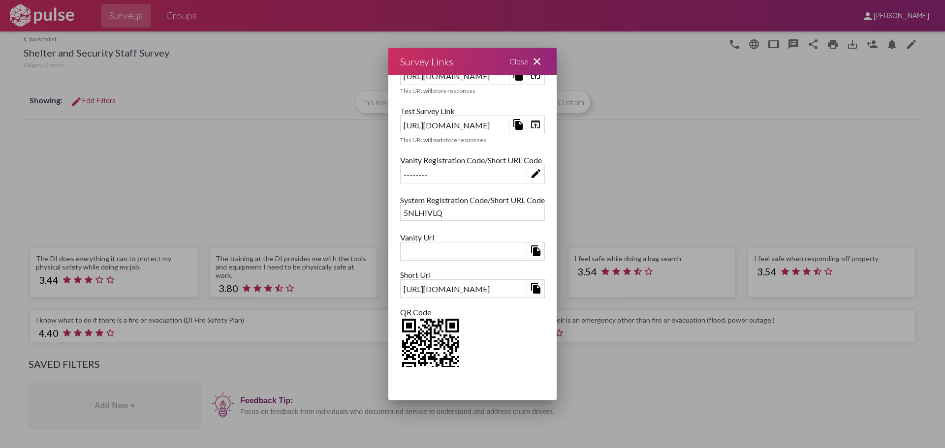
scroll to position [52, 0]
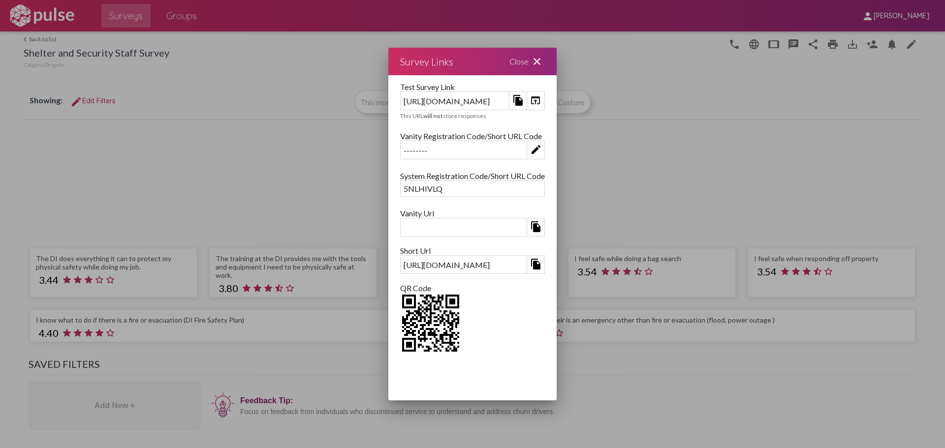
click at [400, 311] on img at bounding box center [430, 323] width 61 height 61
